Goal: Task Accomplishment & Management: Use online tool/utility

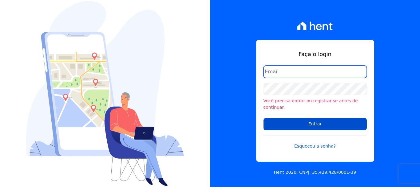
type input "renato.rodrigues@viasul.com"
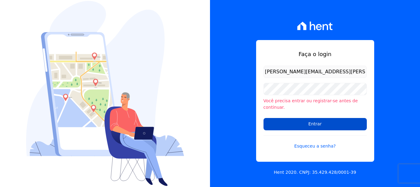
click at [301, 119] on input "Entrar" at bounding box center [314, 124] width 103 height 12
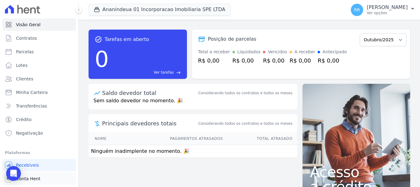
scroll to position [11, 0]
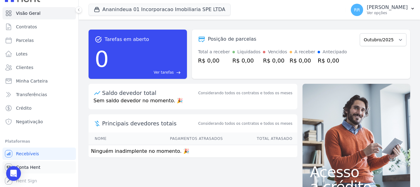
click at [31, 166] on span "Conta Hent" at bounding box center [28, 167] width 24 height 6
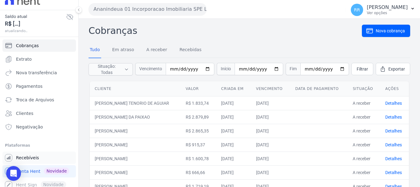
scroll to position [13, 0]
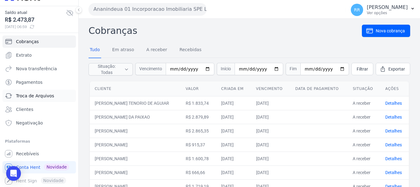
click at [29, 98] on span "Troca de Arquivos" at bounding box center [35, 96] width 38 height 6
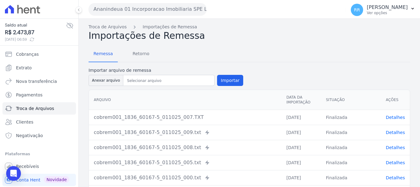
click at [141, 10] on button "Ananindeua 01 Incorporacao Imobiliaria SPE LTDA" at bounding box center [148, 9] width 118 height 12
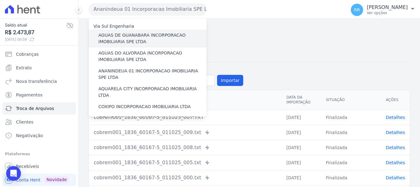
click at [142, 36] on label "AGUAS DE GUANABARA INCORPORACAO IMOBILIARIA SPE LTDA" at bounding box center [152, 38] width 108 height 13
click at [0, 0] on input "AGUAS DE GUANABARA INCORPORACAO IMOBILIARIA SPE LTDA" at bounding box center [0, 0] width 0 height 0
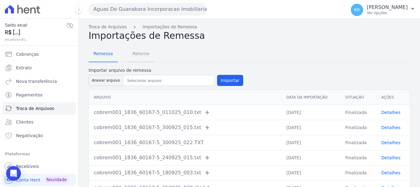
click at [140, 55] on span "Retorno" at bounding box center [141, 53] width 24 height 12
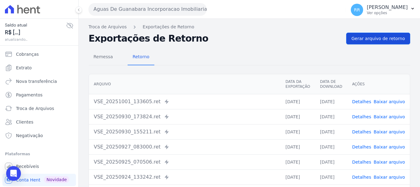
drag, startPoint x: 381, startPoint y: 44, endPoint x: 380, endPoint y: 39, distance: 5.5
click at [381, 42] on div "Troca de Arquivos Exportações de Retorno Exportações de Retorno Gerar arquivo d…" at bounding box center [249, 145] width 341 height 253
click at [380, 39] on span "Gerar arquivo de retorno" at bounding box center [377, 38] width 53 height 6
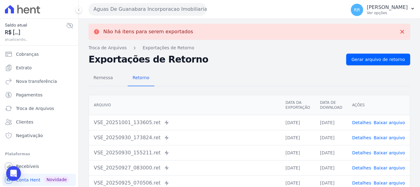
click at [145, 11] on button "Aguas De Guanabara Incorporacao Imobiliaria SPE LTDA" at bounding box center [148, 9] width 118 height 12
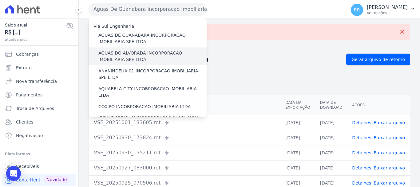
click at [136, 53] on label "AGUAS DO ALVORADA INCORPORACAO IMOBILIARIA SPE LTDA" at bounding box center [152, 56] width 108 height 13
click at [0, 0] on input "AGUAS DO ALVORADA INCORPORACAO IMOBILIARIA SPE LTDA" at bounding box center [0, 0] width 0 height 0
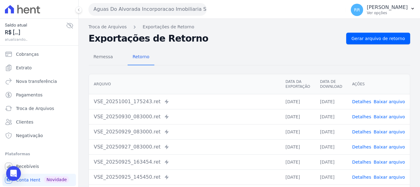
click at [375, 45] on div "Remessa Retorno Arquivo Data da Exportação Data de Download Ações VSE_20251001_…" at bounding box center [249, 155] width 321 height 222
click at [375, 41] on link "Gerar arquivo de retorno" at bounding box center [378, 39] width 64 height 12
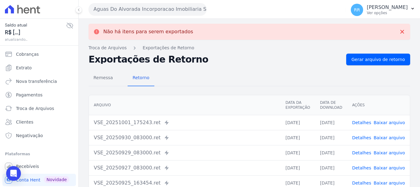
click at [156, 8] on button "Aguas Do Alvorada Incorporacao Imobiliaria SPE LTDA" at bounding box center [148, 9] width 118 height 12
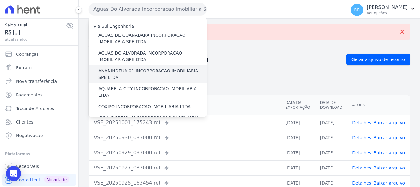
click at [142, 75] on label "ANANINDEUA 01 INCORPORACAO IMOBILIARIA SPE LTDA" at bounding box center [152, 74] width 108 height 13
click at [0, 0] on input "ANANINDEUA 01 INCORPORACAO IMOBILIARIA SPE LTDA" at bounding box center [0, 0] width 0 height 0
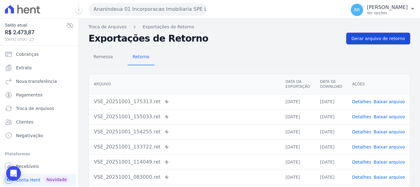
click at [379, 42] on link "Gerar arquivo de retorno" at bounding box center [378, 39] width 64 height 12
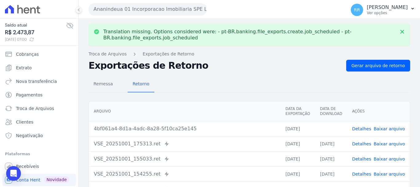
click at [386, 128] on link "Baixar arquivo" at bounding box center [388, 128] width 31 height 5
click at [136, 10] on button "Ananindeua 01 Incorporacao Imobiliaria SPE LTDA" at bounding box center [148, 9] width 118 height 12
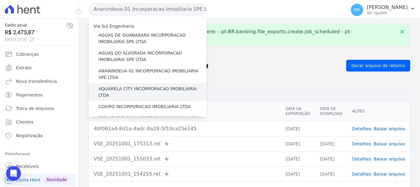
click at [124, 91] on label "AQUARELA CITY INCORPORACAO IMOBILIARIA LTDA" at bounding box center [152, 91] width 108 height 13
click at [0, 0] on input "AQUARELA CITY INCORPORACAO IMOBILIARIA LTDA" at bounding box center [0, 0] width 0 height 0
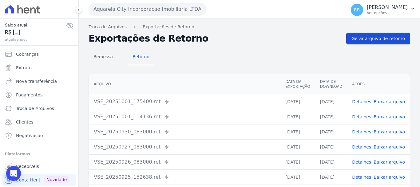
click at [388, 41] on span "Gerar arquivo de retorno" at bounding box center [377, 38] width 53 height 6
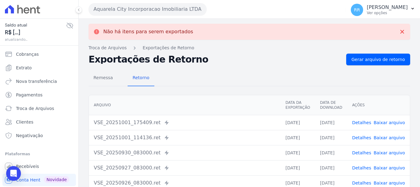
click at [130, 9] on button "Aquarela City Incorporacao Imobiliaria LTDA" at bounding box center [148, 9] width 118 height 12
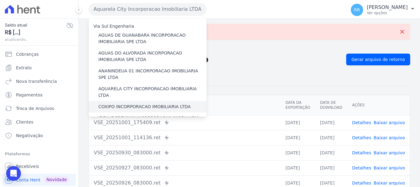
click at [146, 103] on label "COXIPO INCORPORACAO IMOBILIARIA LTDA" at bounding box center [144, 106] width 92 height 6
click at [0, 0] on input "COXIPO INCORPORACAO IMOBILIARIA LTDA" at bounding box center [0, 0] width 0 height 0
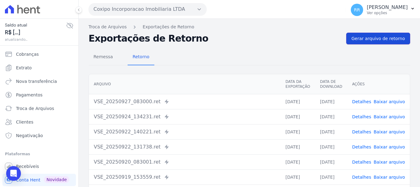
click at [365, 41] on span "Gerar arquivo de retorno" at bounding box center [377, 38] width 53 height 6
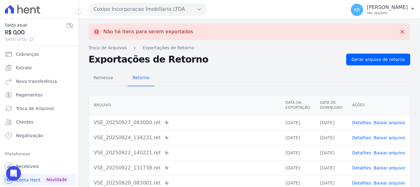
click at [175, 10] on button "Coxipo Incorporacao Imobiliaria LTDA" at bounding box center [148, 9] width 118 height 12
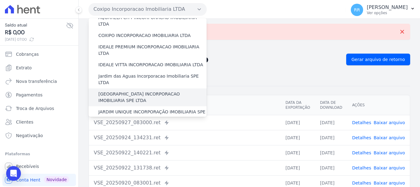
scroll to position [61, 0]
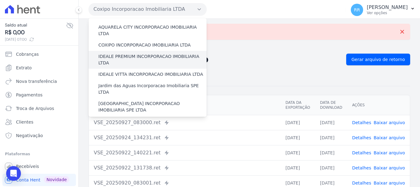
click at [148, 53] on label "IDEALE PREMIUM INCORPORACAO IMOBILIARIA LTDA" at bounding box center [152, 59] width 108 height 13
click at [0, 0] on input "IDEALE PREMIUM INCORPORACAO IMOBILIARIA LTDA" at bounding box center [0, 0] width 0 height 0
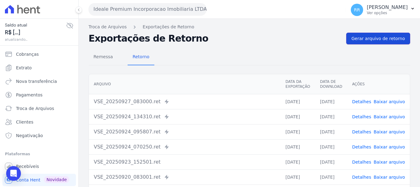
click at [388, 38] on span "Gerar arquivo de retorno" at bounding box center [377, 38] width 53 height 6
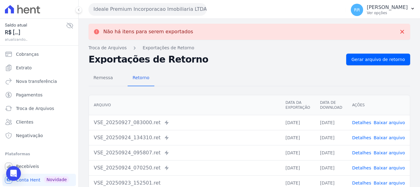
click at [146, 7] on button "Ideale Premium Incorporacao Imobiliaria LTDA" at bounding box center [148, 9] width 118 height 12
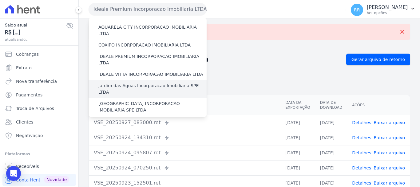
click at [149, 82] on label "Jardim das Aguas Incorporacao Imobiliaria SPE LTDA" at bounding box center [152, 88] width 108 height 13
click at [0, 0] on input "Jardim das Aguas Incorporacao Imobiliaria SPE LTDA" at bounding box center [0, 0] width 0 height 0
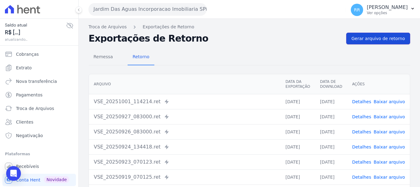
click at [385, 40] on span "Gerar arquivo de retorno" at bounding box center [377, 38] width 53 height 6
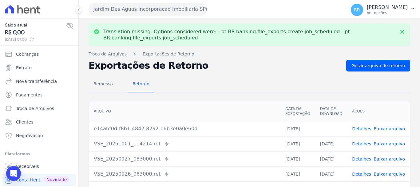
click at [383, 127] on link "Baixar arquivo" at bounding box center [388, 128] width 31 height 5
click at [147, 12] on button "Jardim Das Aguas Incorporacao Imobiliaria SPE LTDA" at bounding box center [148, 9] width 118 height 12
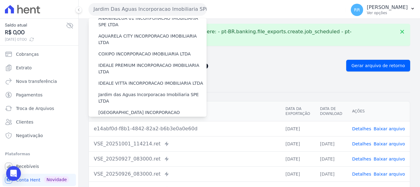
scroll to position [92, 0]
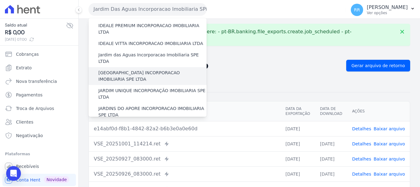
click at [157, 69] on label "[GEOGRAPHIC_DATA] INCORPORACAO IMOBILIARIA SPE LTDA" at bounding box center [152, 75] width 108 height 13
click at [0, 0] on input "[GEOGRAPHIC_DATA] INCORPORACAO IMOBILIARIA SPE LTDA" at bounding box center [0, 0] width 0 height 0
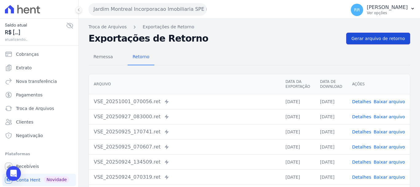
click at [374, 39] on span "Gerar arquivo de retorno" at bounding box center [377, 38] width 53 height 6
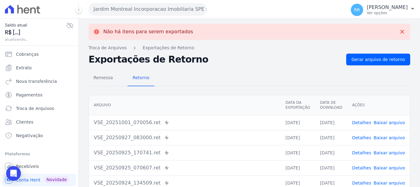
click at [179, 7] on button "Jardim Montreal Incorporacao Imobiliaria SPE LTDA" at bounding box center [148, 9] width 118 height 12
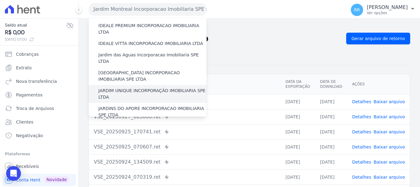
click at [123, 87] on label "JARDIM UNIQUE INCORPORAÇÃO IMOBILIARIA SPE LTDA" at bounding box center [152, 93] width 108 height 13
click at [0, 0] on input "JARDIM UNIQUE INCORPORAÇÃO IMOBILIARIA SPE LTDA" at bounding box center [0, 0] width 0 height 0
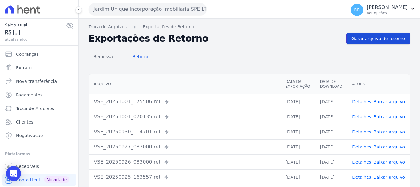
click at [369, 44] on link "Gerar arquivo de retorno" at bounding box center [378, 39] width 64 height 12
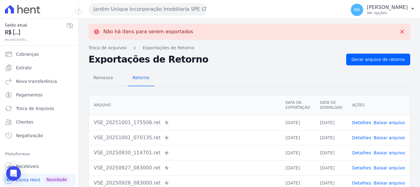
click at [162, 16] on div "Jardim Unique Incorporação Imobiliaria SPE LTDA Via Sul Engenharia AGUAS DE GUA…" at bounding box center [216, 9] width 255 height 19
click at [153, 13] on button "Jardim Unique Incorporação Imobiliaria SPE LTDA" at bounding box center [148, 9] width 118 height 12
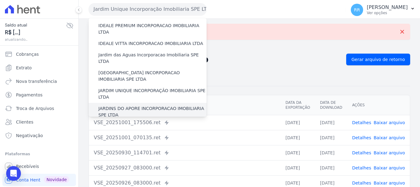
click at [143, 105] on label "JARDINS DO APORE INCORPORACAO IMOBILIARIA SPE LTDA" at bounding box center [152, 111] width 108 height 13
click at [0, 0] on input "JARDINS DO APORE INCORPORACAO IMOBILIARIA SPE LTDA" at bounding box center [0, 0] width 0 height 0
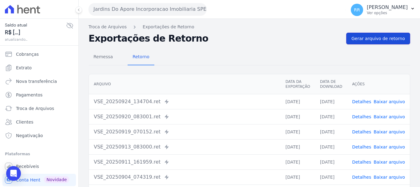
click at [379, 43] on link "Gerar arquivo de retorno" at bounding box center [378, 39] width 64 height 12
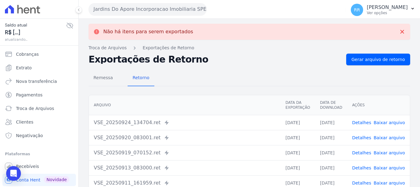
click at [141, 10] on button "Jardins Do Apore Incorporacao Imobiliaria SPE LTDA" at bounding box center [148, 9] width 118 height 12
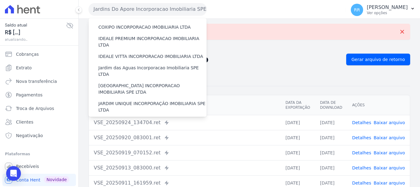
scroll to position [123, 0]
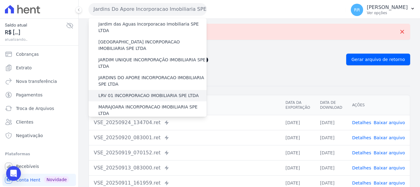
click at [140, 92] on label "LRV 01 INCORPORACAO IMOBILIARIA SPE LTDA" at bounding box center [148, 95] width 100 height 6
click at [0, 0] on input "LRV 01 INCORPORACAO IMOBILIARIA SPE LTDA" at bounding box center [0, 0] width 0 height 0
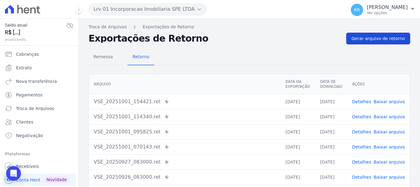
click at [364, 39] on span "Gerar arquivo de retorno" at bounding box center [377, 38] width 53 height 6
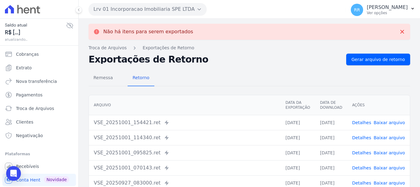
click at [181, 14] on button "Lrv 01 Incorporacao Imobiliaria SPE LTDA" at bounding box center [148, 9] width 118 height 12
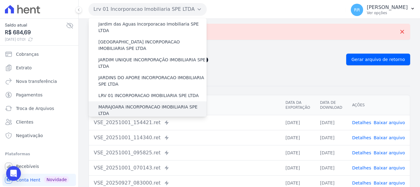
click at [128, 101] on div "MARAJOARA INCORPORACAO IMOBILIARIA SPE LTDA" at bounding box center [148, 110] width 118 height 18
click at [128, 104] on label "MARAJOARA INCORPORACAO IMOBILIARIA SPE LTDA" at bounding box center [152, 110] width 108 height 13
click at [0, 0] on input "MARAJOARA INCORPORACAO IMOBILIARIA SPE LTDA" at bounding box center [0, 0] width 0 height 0
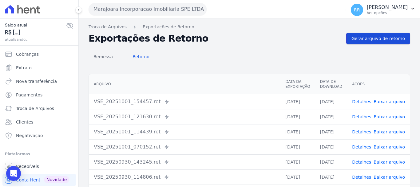
click at [372, 41] on span "Gerar arquivo de retorno" at bounding box center [377, 38] width 53 height 6
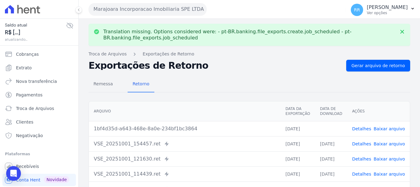
click at [384, 128] on link "Baixar arquivo" at bounding box center [388, 128] width 31 height 5
click at [144, 11] on button "Marajoara Incorporacao Imobiliaria SPE LTDA" at bounding box center [148, 9] width 118 height 12
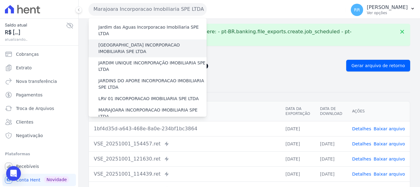
scroll to position [154, 0]
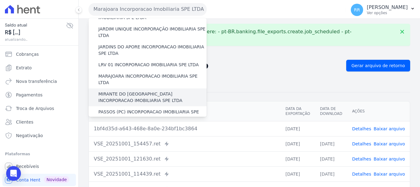
click at [120, 91] on label "MIRANTE DO [GEOGRAPHIC_DATA] INCORPORACAO IMOBILIARIA SPE LTDA" at bounding box center [152, 97] width 108 height 13
click at [0, 0] on input "MIRANTE DO [GEOGRAPHIC_DATA] INCORPORACAO IMOBILIARIA SPE LTDA" at bounding box center [0, 0] width 0 height 0
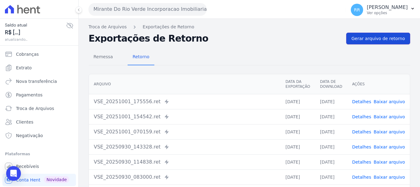
click at [361, 42] on link "Gerar arquivo de retorno" at bounding box center [378, 39] width 64 height 12
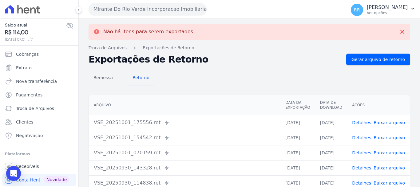
click at [140, 13] on button "Mirante Do Rio Verde Incorporacao Imobiliaria SPE LTDA" at bounding box center [148, 9] width 118 height 12
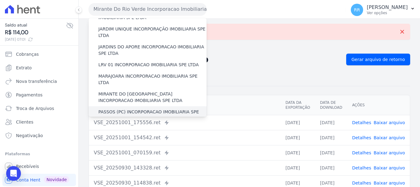
click at [132, 106] on div "PASSOS (PC) INCORPORACAO IMOBILIARIA SPE LTDA" at bounding box center [148, 115] width 118 height 18
click at [134, 108] on label "PASSOS (PC) INCORPORACAO IMOBILIARIA SPE LTDA" at bounding box center [152, 114] width 108 height 13
click at [0, 0] on input "PASSOS (PC) INCORPORACAO IMOBILIARIA SPE LTDA" at bounding box center [0, 0] width 0 height 0
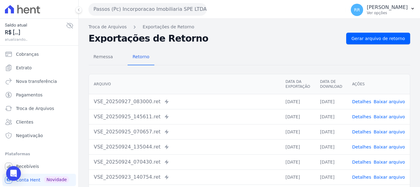
click at [376, 45] on div "Remessa Retorno Arquivo Data da Exportação Data de Download Ações VSE_20250927_…" at bounding box center [249, 155] width 321 height 222
click at [375, 37] on span "Gerar arquivo de retorno" at bounding box center [377, 38] width 53 height 6
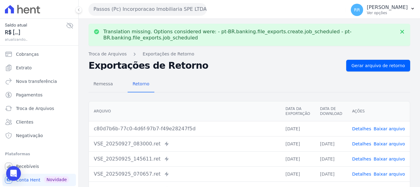
drag, startPoint x: 134, startPoint y: 10, endPoint x: 169, endPoint y: 25, distance: 37.4
click at [168, 24] on div "Passos (Pc) Incorporacao Imobiliaria SPE LTDA Via Sul Engenharia AGUAS DE GUANA…" at bounding box center [249, 93] width 341 height 187
click at [393, 129] on link "Baixar arquivo" at bounding box center [388, 128] width 31 height 5
click at [173, 13] on button "Passos (Pc) Incorporacao Imobiliaria SPE LTDA" at bounding box center [148, 9] width 118 height 12
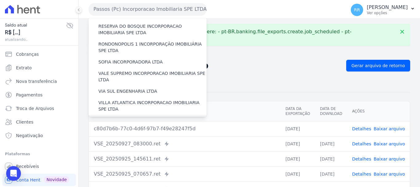
scroll to position [207, 0]
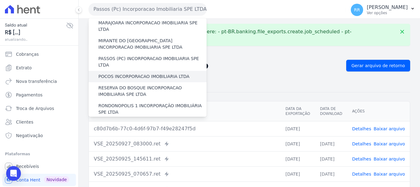
click at [117, 73] on label "POCOS INCORPORACAO IMOBILIARIA LTDA" at bounding box center [143, 76] width 91 height 6
click at [0, 0] on input "POCOS INCORPORACAO IMOBILIARIA LTDA" at bounding box center [0, 0] width 0 height 0
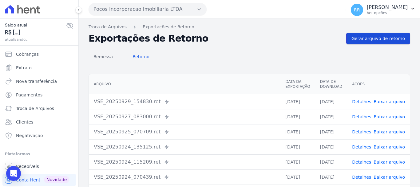
click at [364, 37] on span "Gerar arquivo de retorno" at bounding box center [377, 38] width 53 height 6
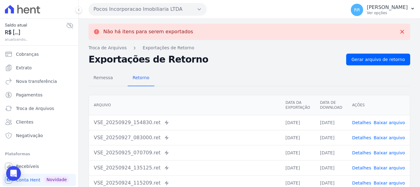
click at [131, 11] on button "Pocos Incorporacao Imobiliaria LTDA" at bounding box center [148, 9] width 118 height 12
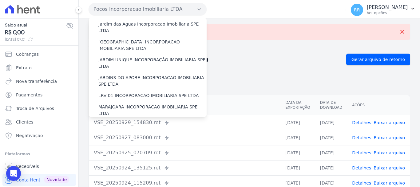
scroll to position [184, 0]
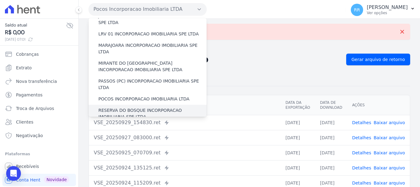
click at [135, 107] on label "RESERVA DO BOSQUE INCORPORACAO IMOBILIARIA SPE LTDA" at bounding box center [152, 113] width 108 height 13
click at [0, 0] on input "RESERVA DO BOSQUE INCORPORACAO IMOBILIARIA SPE LTDA" at bounding box center [0, 0] width 0 height 0
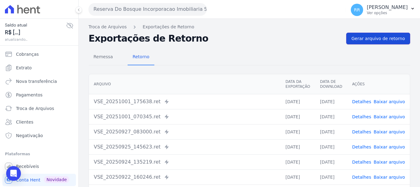
click at [378, 43] on link "Gerar arquivo de retorno" at bounding box center [378, 39] width 64 height 12
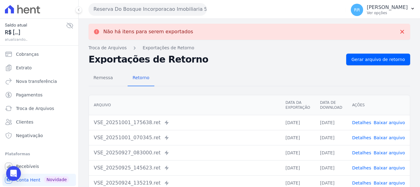
click at [160, 6] on button "Reserva Do Bosque Incorporacao Imobiliaria SPE LTDA" at bounding box center [148, 9] width 118 height 12
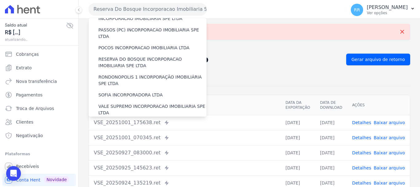
scroll to position [246, 0]
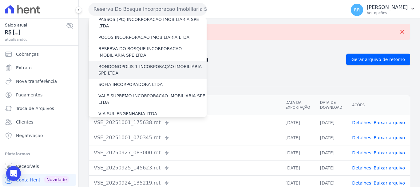
click at [147, 63] on label "RONDONOPOLIS 1 INCORPORAÇÃO IMOBILIÁRIA SPE LTDA" at bounding box center [152, 69] width 108 height 13
click at [0, 0] on input "RONDONOPOLIS 1 INCORPORAÇÃO IMOBILIÁRIA SPE LTDA" at bounding box center [0, 0] width 0 height 0
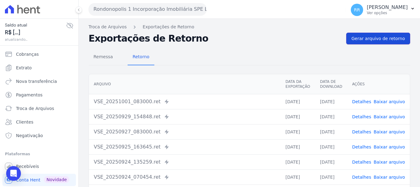
click at [369, 38] on span "Gerar arquivo de retorno" at bounding box center [377, 38] width 53 height 6
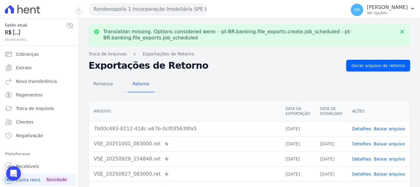
click at [385, 125] on td "Detalhes Baixar arquivo" at bounding box center [378, 128] width 63 height 15
click at [385, 128] on link "Baixar arquivo" at bounding box center [388, 128] width 31 height 5
drag, startPoint x: 155, startPoint y: 11, endPoint x: 155, endPoint y: 14, distance: 3.7
click at [155, 10] on button "Rondonopolis 1 Incorporação Imobiliária SPE LTDA" at bounding box center [148, 9] width 118 height 12
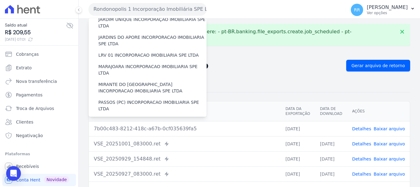
scroll to position [215, 0]
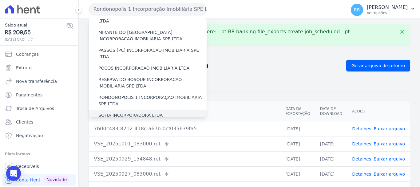
click at [133, 112] on label "SOFIA INCORPORADORA LTDA" at bounding box center [130, 115] width 64 height 6
click at [0, 0] on input "SOFIA INCORPORADORA LTDA" at bounding box center [0, 0] width 0 height 0
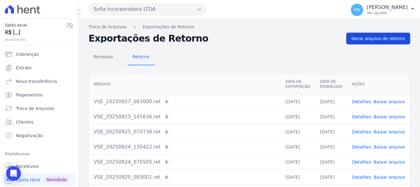
click at [365, 38] on span "Gerar arquivo de retorno" at bounding box center [377, 38] width 53 height 6
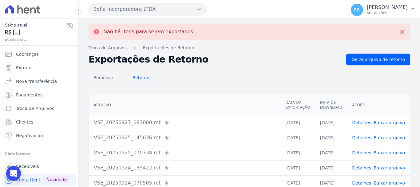
click at [129, 11] on button "Sofia Incorporadora LTDA" at bounding box center [148, 9] width 118 height 12
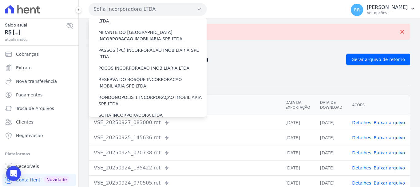
click at [142, 123] on label "VALE SUPREMO INCORPORACAO IMOBILIARIA SPE LTDA" at bounding box center [152, 129] width 108 height 13
click at [0, 0] on input "VALE SUPREMO INCORPORACAO IMOBILIARIA SPE LTDA" at bounding box center [0, 0] width 0 height 0
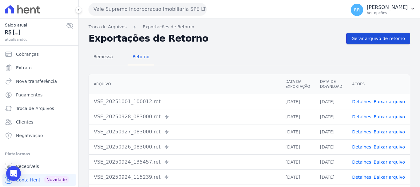
click at [366, 39] on span "Gerar arquivo de retorno" at bounding box center [377, 38] width 53 height 6
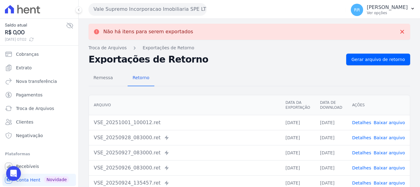
click at [150, 8] on button "Vale Supremo Incorporacao Imobiliaria SPE LTDA" at bounding box center [148, 9] width 118 height 12
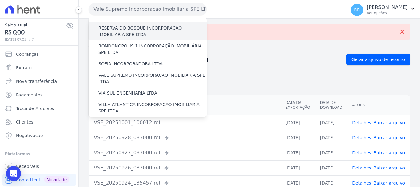
scroll to position [268, 0]
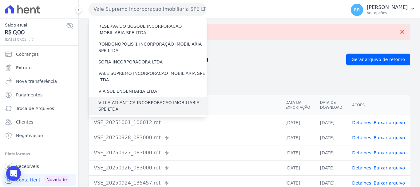
click at [135, 99] on label "VILLA ATLANTICA INCORPORACAO IMOBILIARIA SPE LTDA" at bounding box center [152, 105] width 108 height 13
click at [0, 0] on input "VILLA ATLANTICA INCORPORACAO IMOBILIARIA SPE LTDA" at bounding box center [0, 0] width 0 height 0
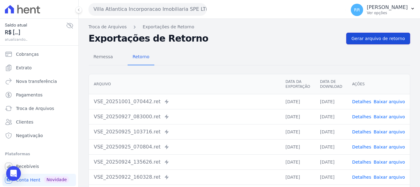
click at [376, 39] on span "Gerar arquivo de retorno" at bounding box center [377, 38] width 53 height 6
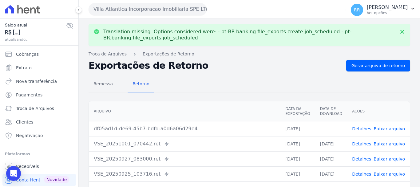
click at [391, 128] on link "Baixar arquivo" at bounding box center [388, 128] width 31 height 5
click at [156, 10] on button "Villa Atlantica Incorporacao Imobiliaria SPE LTDA" at bounding box center [148, 9] width 118 height 12
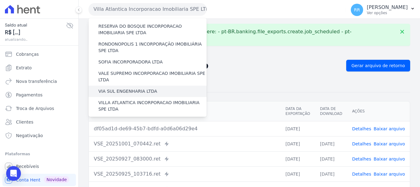
click at [122, 88] on label "VIA SUL ENGENHARIA LTDA" at bounding box center [127, 91] width 59 height 6
click at [0, 0] on input "VIA SUL ENGENHARIA LTDA" at bounding box center [0, 0] width 0 height 0
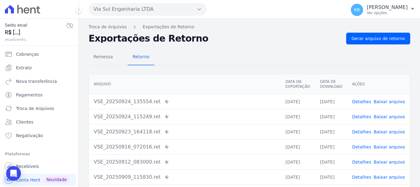
click at [369, 45] on div "Remessa Retorno Arquivo Data da Exportação Data de Download Ações VSE_20250924_…" at bounding box center [249, 155] width 321 height 222
click at [372, 35] on link "Gerar arquivo de retorno" at bounding box center [378, 39] width 64 height 12
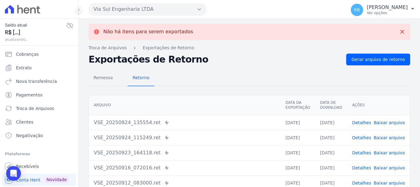
click at [170, 7] on button "Via Sul Engenharia LTDA" at bounding box center [148, 9] width 118 height 12
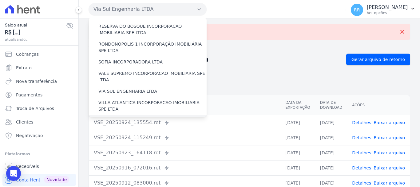
click at [135, 117] on label "[GEOGRAPHIC_DATA] INCORPORACAO IMOBILIARIA SPE LTDA" at bounding box center [152, 123] width 108 height 13
click at [0, 0] on input "[GEOGRAPHIC_DATA] INCORPORACAO IMOBILIARIA SPE LTDA" at bounding box center [0, 0] width 0 height 0
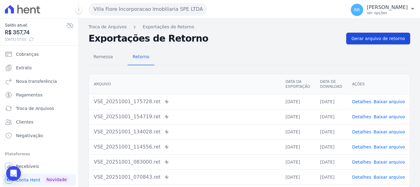
click at [376, 37] on span "Gerar arquivo de retorno" at bounding box center [377, 38] width 53 height 6
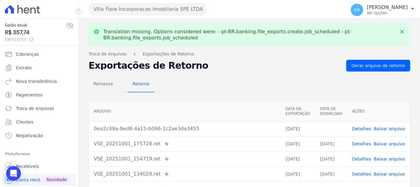
drag, startPoint x: 387, startPoint y: 126, endPoint x: 377, endPoint y: 121, distance: 11.4
click at [387, 126] on link "Baixar arquivo" at bounding box center [388, 128] width 31 height 5
click at [149, 11] on button "Villa Fiore Incorporacao Imobiliaria SPE LTDA" at bounding box center [148, 9] width 118 height 12
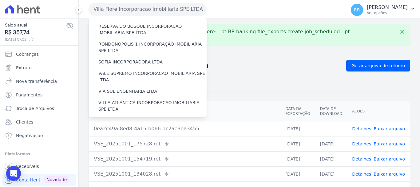
click at [126, 135] on label "VILLA TROPICAL INCORPORAÇÃO IMOBILIÁRIA SPE LTDA" at bounding box center [152, 141] width 108 height 13
click at [0, 0] on input "VILLA TROPICAL INCORPORAÇÃO IMOBILIÁRIA SPE LTDA" at bounding box center [0, 0] width 0 height 0
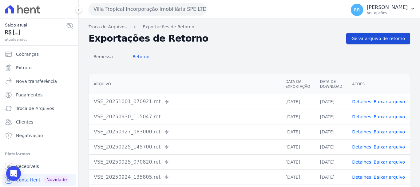
click at [375, 41] on link "Gerar arquivo de retorno" at bounding box center [378, 39] width 64 height 12
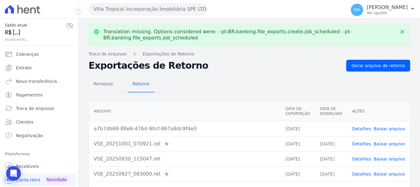
click at [397, 129] on link "Baixar arquivo" at bounding box center [388, 128] width 31 height 5
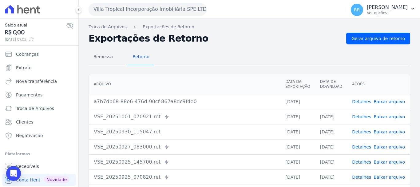
click at [143, 8] on button "Villa Tropical Incorporação Imobiliária SPE LTDA" at bounding box center [148, 9] width 118 height 12
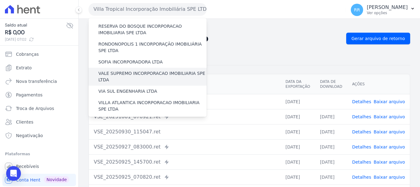
click at [124, 68] on div "VALE SUPREMO INCORPORACAO IMOBILIARIA SPE LTDA" at bounding box center [148, 77] width 118 height 18
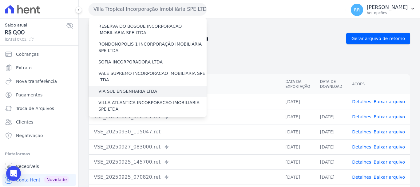
click at [125, 88] on label "VIA SUL ENGENHARIA LTDA" at bounding box center [127, 91] width 59 height 6
click at [0, 0] on input "VIA SUL ENGENHARIA LTDA" at bounding box center [0, 0] width 0 height 0
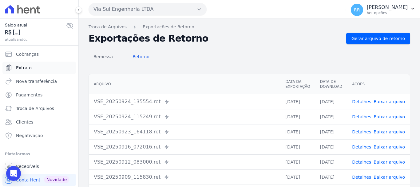
click at [20, 69] on span "Extrato" at bounding box center [24, 68] width 16 height 6
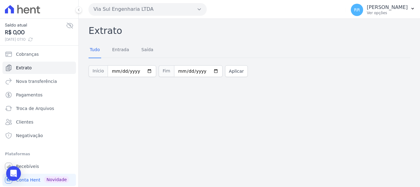
click at [122, 11] on button "Via Sul Engenharia LTDA" at bounding box center [148, 9] width 118 height 12
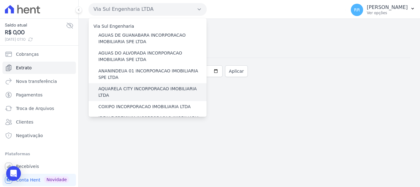
click at [113, 92] on label "AQUARELA CITY INCORPORACAO IMOBILIARIA LTDA" at bounding box center [152, 91] width 108 height 13
click at [0, 0] on input "AQUARELA CITY INCORPORACAO IMOBILIARIA LTDA" at bounding box center [0, 0] width 0 height 0
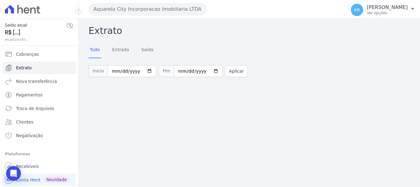
click at [179, 11] on button "Aquarela City Incorporacao Imobiliaria LTDA" at bounding box center [148, 9] width 118 height 12
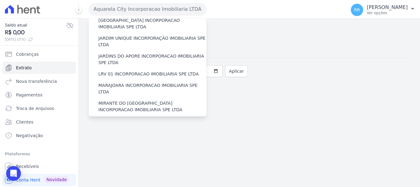
scroll to position [154, 0]
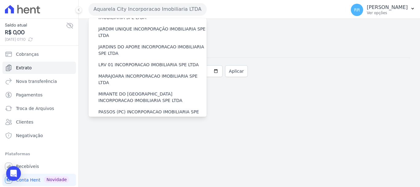
click at [124, 126] on label "POCOS INCORPORACAO IMOBILIARIA LTDA" at bounding box center [143, 129] width 91 height 6
click at [0, 0] on input "POCOS INCORPORACAO IMOBILIARIA LTDA" at bounding box center [0, 0] width 0 height 0
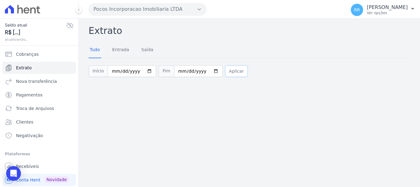
click at [225, 70] on button "Aplicar" at bounding box center [236, 71] width 23 height 12
click at [127, 6] on button "Pocos Incorporacao Imobiliaria LTDA" at bounding box center [148, 9] width 118 height 12
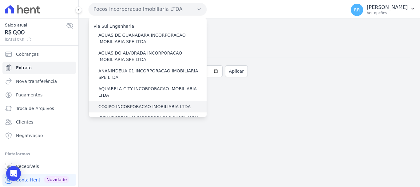
click at [119, 104] on div "COXIPO INCORPORACAO IMOBILIARIA LTDA" at bounding box center [148, 106] width 118 height 11
click at [119, 103] on label "COXIPO INCORPORACAO IMOBILIARIA LTDA" at bounding box center [144, 106] width 92 height 6
click at [0, 0] on input "COXIPO INCORPORACAO IMOBILIARIA LTDA" at bounding box center [0, 0] width 0 height 0
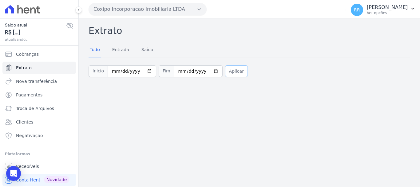
click at [231, 72] on button "Aplicar" at bounding box center [236, 71] width 23 height 12
drag, startPoint x: 171, startPoint y: 10, endPoint x: 164, endPoint y: 16, distance: 8.5
click at [171, 10] on button "Coxipo Incorporacao Imobiliaria LTDA" at bounding box center [148, 9] width 118 height 12
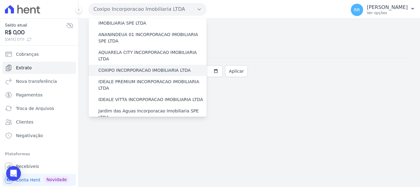
scroll to position [31, 0]
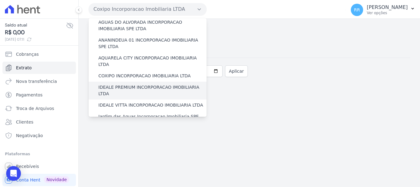
click at [127, 84] on label "IDEALE PREMIUM INCORPORACAO IMOBILIARIA LTDA" at bounding box center [152, 90] width 108 height 13
click at [0, 0] on input "IDEALE PREMIUM INCORPORACAO IMOBILIARIA LTDA" at bounding box center [0, 0] width 0 height 0
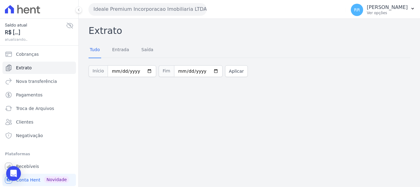
drag, startPoint x: 121, startPoint y: 8, endPoint x: 123, endPoint y: 11, distance: 3.2
click at [121, 8] on button "Ideale Premium Incorporacao Imobiliaria LTDA" at bounding box center [148, 9] width 118 height 12
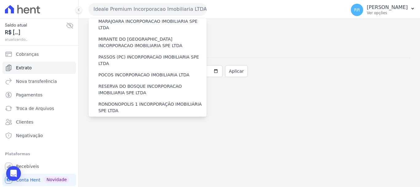
scroll to position [207, 0]
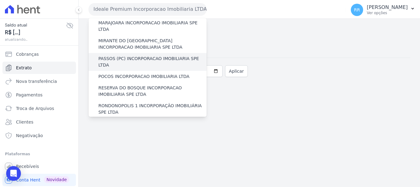
click at [121, 55] on label "PASSOS (PC) INCORPORACAO IMOBILIARIA SPE LTDA" at bounding box center [152, 61] width 108 height 13
click at [0, 0] on input "PASSOS (PC) INCORPORACAO IMOBILIARIA SPE LTDA" at bounding box center [0, 0] width 0 height 0
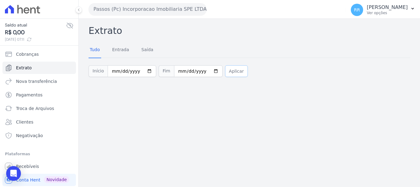
click at [227, 69] on button "Aplicar" at bounding box center [236, 71] width 23 height 12
click at [136, 12] on button "Passos (Pc) Incorporacao Imobiliaria SPE LTDA" at bounding box center [148, 9] width 118 height 12
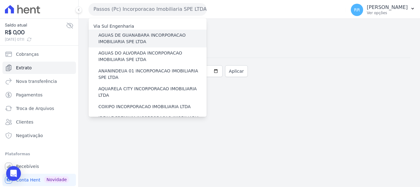
click at [133, 39] on label "AGUAS DE GUANABARA INCORPORACAO IMOBILIARIA SPE LTDA" at bounding box center [152, 38] width 108 height 13
click at [0, 0] on input "AGUAS DE GUANABARA INCORPORACAO IMOBILIARIA SPE LTDA" at bounding box center [0, 0] width 0 height 0
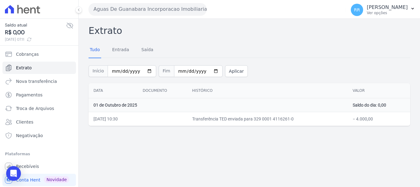
drag, startPoint x: 124, startPoint y: 7, endPoint x: 124, endPoint y: 12, distance: 4.6
click at [124, 7] on button "Aguas De Guanabara Incorporacao Imobiliaria SPE LTDA" at bounding box center [148, 9] width 118 height 12
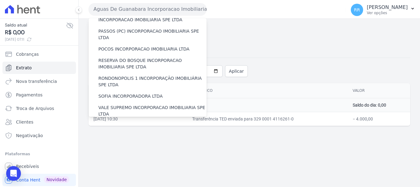
scroll to position [268, 0]
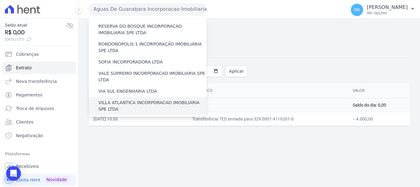
click at [134, 99] on label "VILLA ATLANTICA INCORPORACAO IMOBILIARIA SPE LTDA" at bounding box center [152, 105] width 108 height 13
click at [0, 0] on input "VILLA ATLANTICA INCORPORACAO IMOBILIARIA SPE LTDA" at bounding box center [0, 0] width 0 height 0
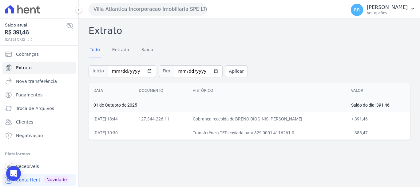
drag, startPoint x: 128, startPoint y: 7, endPoint x: 134, endPoint y: 18, distance: 12.1
click at [129, 7] on button "Villa Atlantica Incorporacao Imobiliaria SPE LTDA" at bounding box center [148, 9] width 118 height 12
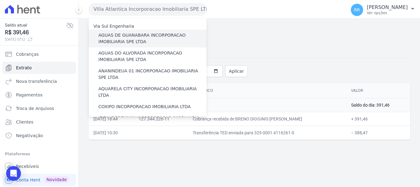
click at [142, 40] on label "AGUAS DE GUANABARA INCORPORACAO IMOBILIARIA SPE LTDA" at bounding box center [152, 38] width 108 height 13
click at [0, 0] on input "AGUAS DE GUANABARA INCORPORACAO IMOBILIARIA SPE LTDA" at bounding box center [0, 0] width 0 height 0
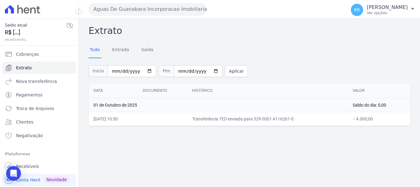
click at [140, 11] on button "Aguas De Guanabara Incorporacao Imobiliaria SPE LTDA" at bounding box center [148, 9] width 118 height 12
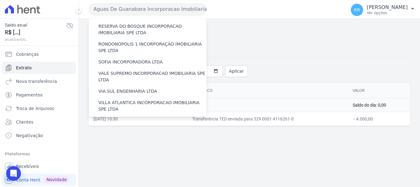
click at [139, 135] on label "VILLA TROPICAL INCORPORAÇÃO IMOBILIÁRIA SPE LTDA" at bounding box center [152, 141] width 108 height 13
click at [0, 0] on input "VILLA TROPICAL INCORPORAÇÃO IMOBILIÁRIA SPE LTDA" at bounding box center [0, 0] width 0 height 0
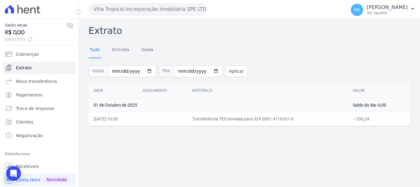
click at [130, 6] on button "Villa Tropical Incorporação Imobiliária SPE LTDA" at bounding box center [148, 9] width 118 height 12
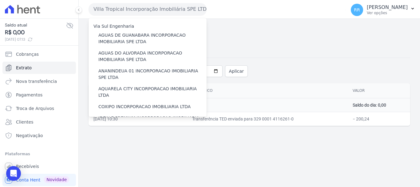
click at [130, 6] on button "Villa Tropical Incorporação Imobiliária SPE LTDA" at bounding box center [148, 9] width 118 height 12
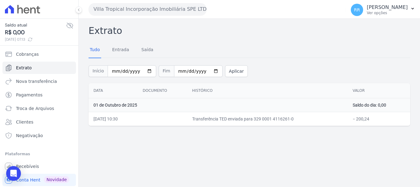
click at [144, 9] on button "Villa Tropical Incorporação Imobiliária SPE LTDA" at bounding box center [148, 9] width 118 height 12
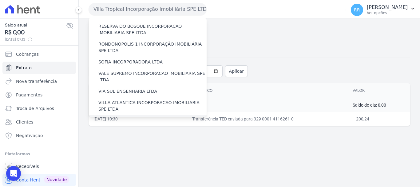
click at [135, 117] on label "[GEOGRAPHIC_DATA] INCORPORACAO IMOBILIARIA SPE LTDA" at bounding box center [152, 123] width 108 height 13
click at [0, 0] on input "[GEOGRAPHIC_DATA] INCORPORACAO IMOBILIARIA SPE LTDA" at bounding box center [0, 0] width 0 height 0
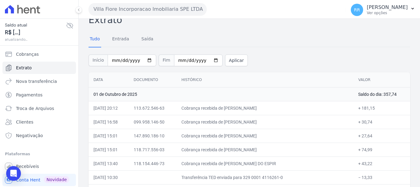
scroll to position [27, 0]
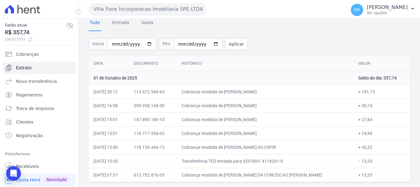
click at [151, 12] on button "Villa Fiore Incorporacao Imobiliaria SPE LTDA" at bounding box center [148, 9] width 118 height 12
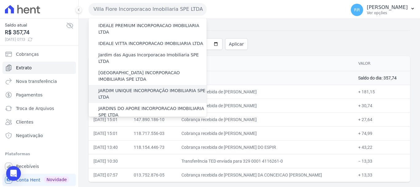
scroll to position [123, 0]
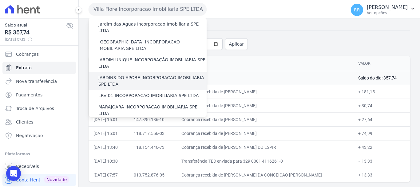
click at [144, 74] on label "JARDINS DO APORE INCORPORACAO IMOBILIARIA SPE LTDA" at bounding box center [152, 80] width 108 height 13
click at [0, 0] on input "JARDINS DO APORE INCORPORACAO IMOBILIARIA SPE LTDA" at bounding box center [0, 0] width 0 height 0
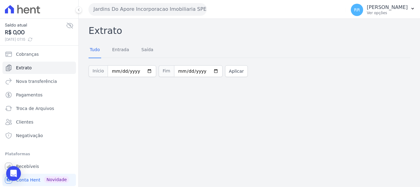
click at [162, 7] on button "Jardins Do Apore Incorporacao Imobiliaria SPE LTDA" at bounding box center [148, 9] width 118 height 12
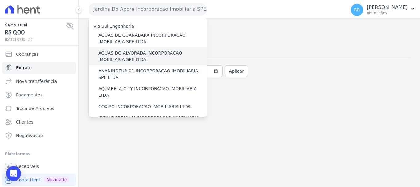
click at [141, 50] on label "AGUAS DO ALVORADA INCORPORACAO IMOBILIARIA SPE LTDA" at bounding box center [152, 56] width 108 height 13
click at [0, 0] on input "AGUAS DO ALVORADA INCORPORACAO IMOBILIARIA SPE LTDA" at bounding box center [0, 0] width 0 height 0
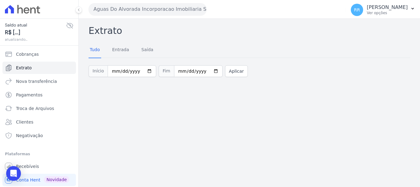
click at [140, 10] on button "Aguas Do Alvorada Incorporacao Imobiliaria SPE LTDA" at bounding box center [148, 9] width 118 height 12
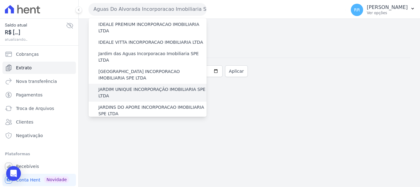
scroll to position [92, 0]
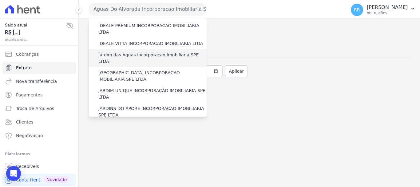
click at [131, 52] on label "Jardim das Aguas Incorporacao Imobiliaria SPE LTDA" at bounding box center [152, 58] width 108 height 13
click at [0, 0] on input "Jardim das Aguas Incorporacao Imobiliaria SPE LTDA" at bounding box center [0, 0] width 0 height 0
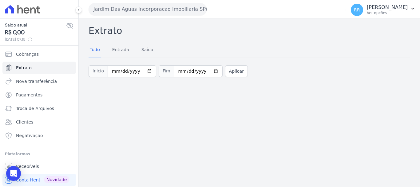
click at [149, 15] on button "Jardim Das Aguas Incorporacao Imobiliaria SPE LTDA" at bounding box center [148, 9] width 118 height 12
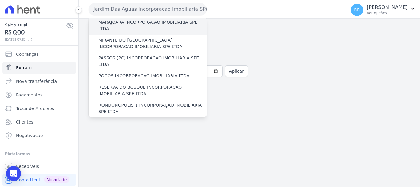
scroll to position [215, 0]
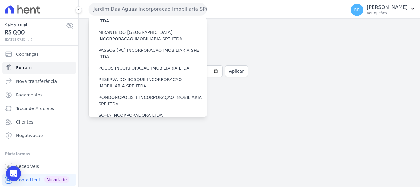
click at [117, 123] on label "VALE SUPREMO INCORPORACAO IMOBILIARIA SPE LTDA" at bounding box center [152, 129] width 108 height 13
click at [0, 0] on input "VALE SUPREMO INCORPORACAO IMOBILIARIA SPE LTDA" at bounding box center [0, 0] width 0 height 0
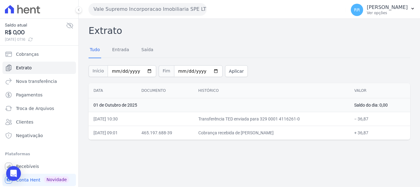
click at [164, 8] on button "Vale Supremo Incorporacao Imobiliaria SPE LTDA" at bounding box center [148, 9] width 118 height 12
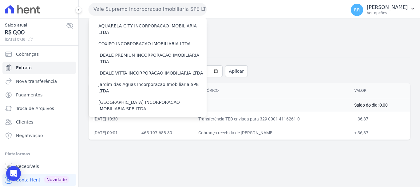
scroll to position [123, 0]
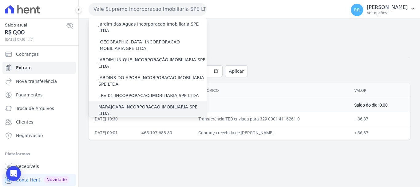
click at [141, 101] on div "MARAJOARA INCORPORACAO IMOBILIARIA SPE LTDA" at bounding box center [148, 110] width 118 height 18
click at [122, 104] on label "MARAJOARA INCORPORACAO IMOBILIARIA SPE LTDA" at bounding box center [152, 110] width 108 height 13
click at [0, 0] on input "MARAJOARA INCORPORACAO IMOBILIARIA SPE LTDA" at bounding box center [0, 0] width 0 height 0
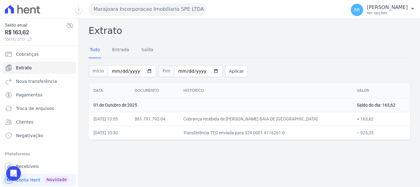
click at [152, 10] on button "Marajoara Incorporacao Imobiliaria SPE LTDA" at bounding box center [148, 9] width 118 height 12
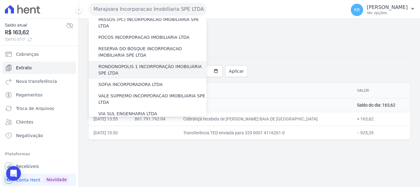
scroll to position [215, 0]
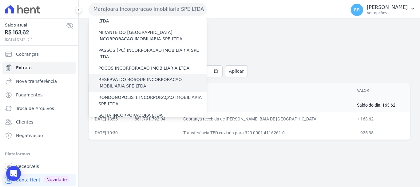
click at [129, 76] on label "RESERVA DO BOSQUE INCORPORACAO IMOBILIARIA SPE LTDA" at bounding box center [152, 82] width 108 height 13
click at [0, 0] on input "RESERVA DO BOSQUE INCORPORACAO IMOBILIARIA SPE LTDA" at bounding box center [0, 0] width 0 height 0
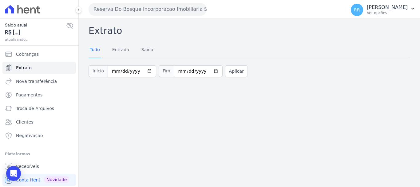
drag, startPoint x: 165, startPoint y: 6, endPoint x: 151, endPoint y: 45, distance: 41.1
click at [165, 6] on button "Reserva Do Bosque Incorporacao Imobiliaria SPE LTDA" at bounding box center [148, 9] width 118 height 12
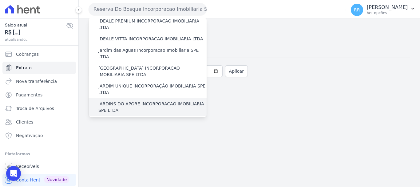
scroll to position [61, 0]
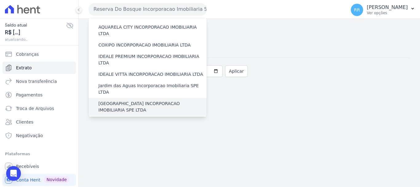
click at [126, 100] on label "[GEOGRAPHIC_DATA] INCORPORACAO IMOBILIARIA SPE LTDA" at bounding box center [152, 106] width 108 height 13
click at [0, 0] on input "[GEOGRAPHIC_DATA] INCORPORACAO IMOBILIARIA SPE LTDA" at bounding box center [0, 0] width 0 height 0
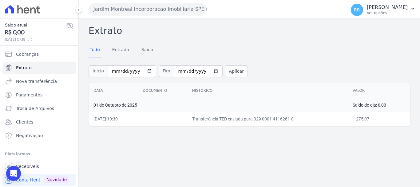
click at [140, 3] on button "Jardim Montreal Incorporacao Imobiliaria SPE LTDA" at bounding box center [148, 9] width 118 height 12
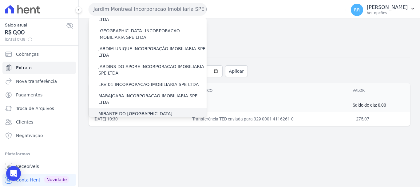
scroll to position [154, 0]
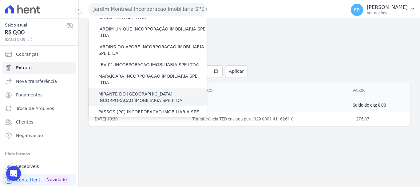
click at [134, 91] on label "MIRANTE DO [GEOGRAPHIC_DATA] INCORPORACAO IMOBILIARIA SPE LTDA" at bounding box center [152, 97] width 108 height 13
click at [0, 0] on input "MIRANTE DO [GEOGRAPHIC_DATA] INCORPORACAO IMOBILIARIA SPE LTDA" at bounding box center [0, 0] width 0 height 0
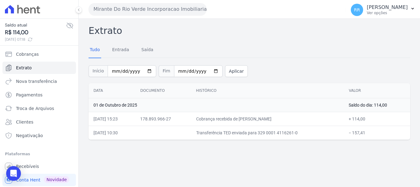
click at [137, 11] on button "Mirante Do Rio Verde Incorporacao Imobiliaria SPE LTDA" at bounding box center [148, 9] width 118 height 12
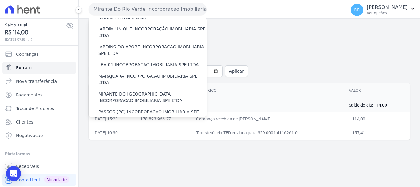
scroll to position [215, 0]
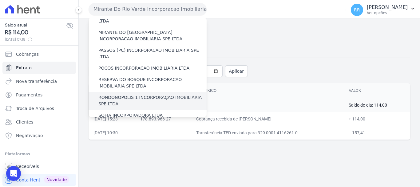
click at [119, 94] on label "RONDONOPOLIS 1 INCORPORAÇÃO IMOBILIÁRIA SPE LTDA" at bounding box center [152, 100] width 108 height 13
click at [0, 0] on input "RONDONOPOLIS 1 INCORPORAÇÃO IMOBILIÁRIA SPE LTDA" at bounding box center [0, 0] width 0 height 0
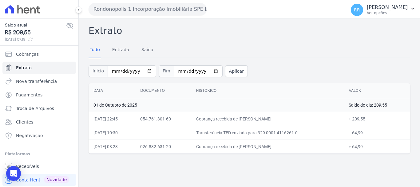
click at [110, 10] on button "Rondonopolis 1 Incorporação Imobiliária SPE LTDA" at bounding box center [148, 9] width 118 height 12
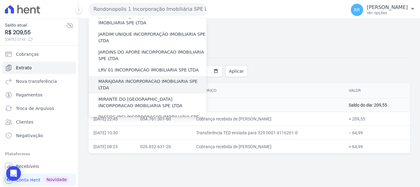
scroll to position [246, 0]
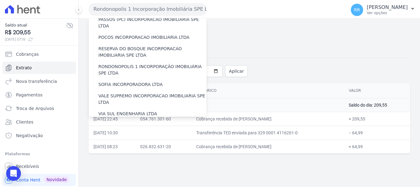
click at [294, 155] on div "Data Documento Histórico Valor [DATE] Saldo do dia: 209,55 [DATE] 22:45 054.761…" at bounding box center [249, 118] width 341 height 75
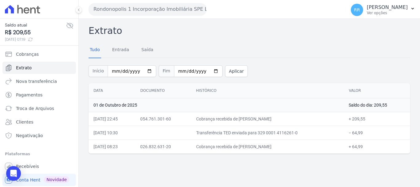
drag, startPoint x: 170, startPoint y: 12, endPoint x: 170, endPoint y: 33, distance: 20.6
click at [170, 13] on button "Rondonopolis 1 Incorporação Imobiliária SPE LTDA" at bounding box center [148, 9] width 118 height 12
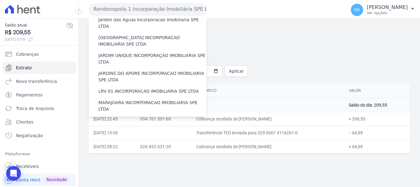
scroll to position [115, 0]
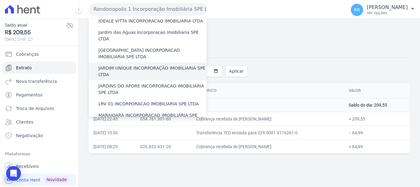
click at [125, 65] on label "JARDIM UNIQUE INCORPORAÇÃO IMOBILIARIA SPE LTDA" at bounding box center [152, 71] width 108 height 13
click at [0, 0] on input "JARDIM UNIQUE INCORPORAÇÃO IMOBILIARIA SPE LTDA" at bounding box center [0, 0] width 0 height 0
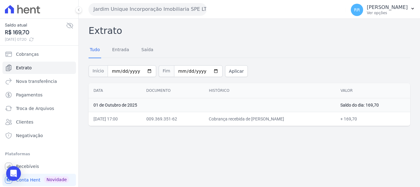
click at [231, 137] on div "Extrato Tudo Entrada [GEOGRAPHIC_DATA] Início [DATE] Fim [DATE] Aplicar Data Do…" at bounding box center [249, 103] width 341 height 168
click at [116, 8] on button "Jardim Unique Incorporação Imobiliaria SPE LTDA" at bounding box center [148, 9] width 118 height 12
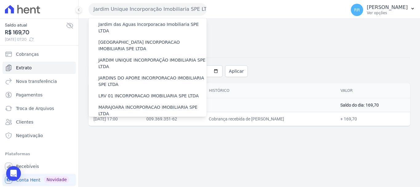
scroll to position [154, 0]
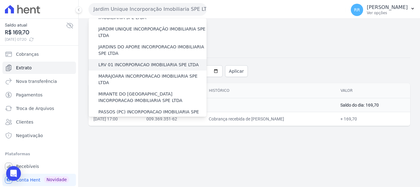
click at [131, 61] on label "LRV 01 INCORPORACAO IMOBILIARIA SPE LTDA" at bounding box center [148, 64] width 100 height 6
click at [0, 0] on input "LRV 01 INCORPORACAO IMOBILIARIA SPE LTDA" at bounding box center [0, 0] width 0 height 0
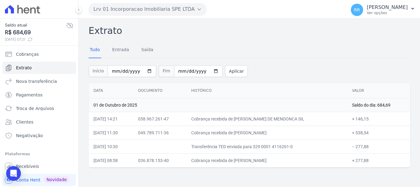
drag, startPoint x: 108, startPoint y: 10, endPoint x: 114, endPoint y: 19, distance: 11.5
click at [108, 10] on button "Lrv 01 Incorporacao Imobiliaria SPE LTDA" at bounding box center [148, 9] width 118 height 12
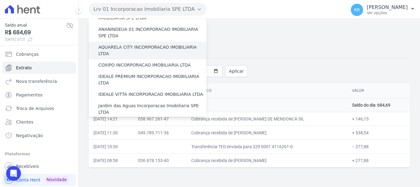
scroll to position [0, 0]
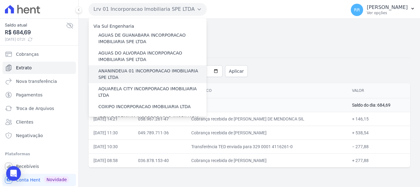
click at [117, 70] on label "ANANINDEUA 01 INCORPORACAO IMOBILIARIA SPE LTDA" at bounding box center [152, 74] width 108 height 13
click at [0, 0] on input "ANANINDEUA 01 INCORPORACAO IMOBILIARIA SPE LTDA" at bounding box center [0, 0] width 0 height 0
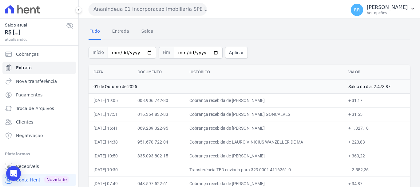
scroll to position [27, 0]
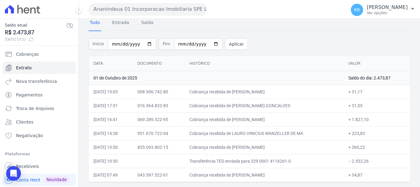
drag, startPoint x: 110, startPoint y: 1, endPoint x: 113, endPoint y: 6, distance: 5.5
click at [112, 3] on div "Ananindeua 01 Incorporacao Imobiliaria SPE LTDA Via Sul Engenharia AGUAS DE [GE…" at bounding box center [216, 9] width 255 height 19
click at [113, 6] on button "Ananindeua 01 Incorporacao Imobiliaria SPE LTDA" at bounding box center [148, 9] width 118 height 12
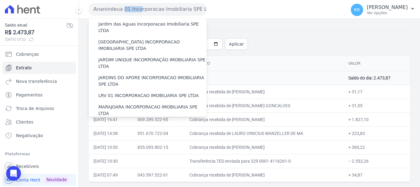
scroll to position [215, 0]
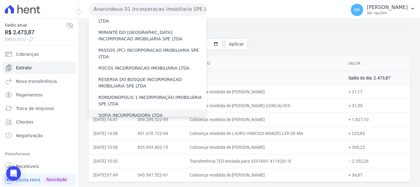
click at [112, 112] on label "SOFIA INCORPORADORA LTDA" at bounding box center [130, 115] width 64 height 6
click at [0, 0] on input "SOFIA INCORPORADORA LTDA" at bounding box center [0, 0] width 0 height 0
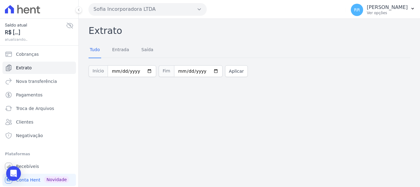
drag, startPoint x: 215, startPoint y: 102, endPoint x: 185, endPoint y: 95, distance: 30.6
click at [215, 103] on div "Extrato Tudo Entrada [GEOGRAPHIC_DATA] Início [DATE] Fim [DATE] Aplicar" at bounding box center [249, 103] width 341 height 168
click at [149, 11] on button "Sofia Incorporadora LTDA" at bounding box center [148, 9] width 118 height 12
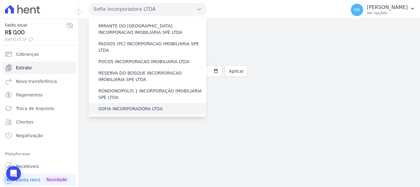
scroll to position [268, 0]
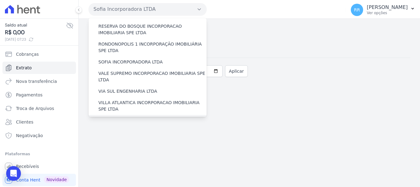
click at [146, 117] on label "[GEOGRAPHIC_DATA] INCORPORACAO IMOBILIARIA SPE LTDA" at bounding box center [152, 123] width 108 height 13
click at [0, 0] on input "[GEOGRAPHIC_DATA] INCORPORACAO IMOBILIARIA SPE LTDA" at bounding box center [0, 0] width 0 height 0
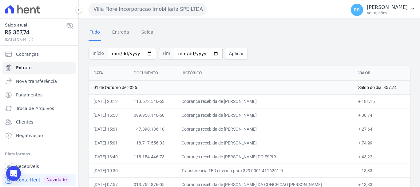
scroll to position [27, 0]
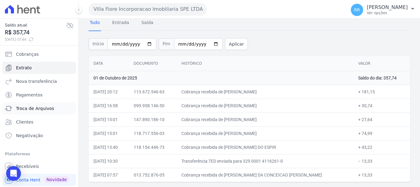
click at [47, 112] on link "Troca de Arquivos" at bounding box center [38, 108] width 73 height 12
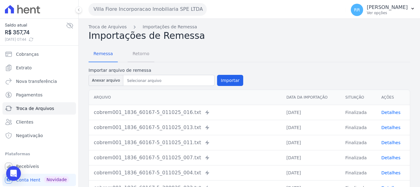
click at [135, 55] on span "Retorno" at bounding box center [141, 53] width 24 height 12
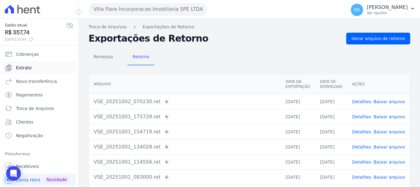
click at [20, 69] on span "Extrato" at bounding box center [24, 68] width 16 height 6
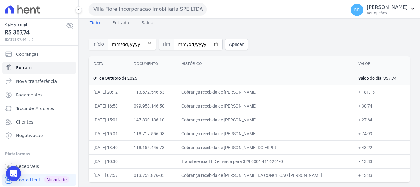
scroll to position [27, 0]
click at [27, 53] on span "Cobranças" at bounding box center [27, 54] width 23 height 6
click at [33, 104] on link "Troca de Arquivos" at bounding box center [38, 108] width 73 height 12
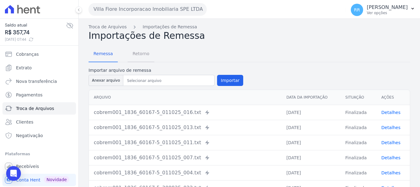
click at [144, 53] on span "Retorno" at bounding box center [141, 53] width 24 height 12
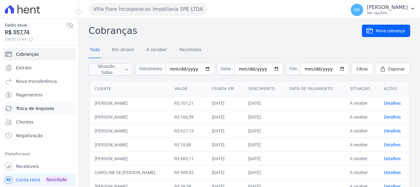
click at [28, 111] on span "Troca de Arquivos" at bounding box center [35, 108] width 38 height 6
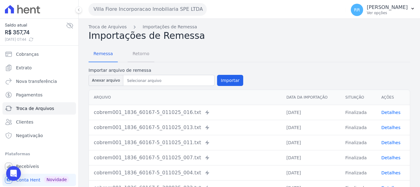
click at [136, 55] on span "Retorno" at bounding box center [141, 53] width 24 height 12
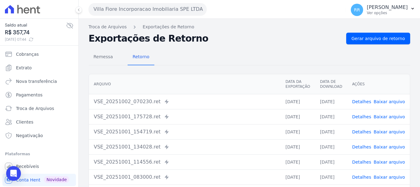
click at [365, 115] on link "Detalhes" at bounding box center [361, 116] width 19 height 5
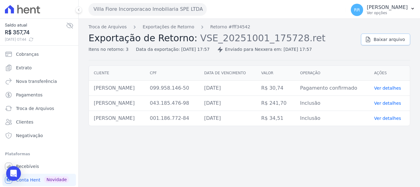
click at [383, 38] on span "Baixar arquivo" at bounding box center [388, 39] width 31 height 6
click at [168, 27] on link "Exportações de Retorno" at bounding box center [169, 27] width 52 height 6
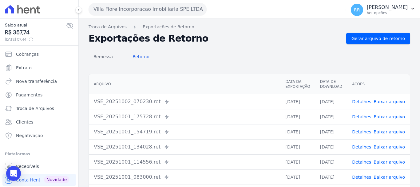
click at [363, 115] on link "Detalhes" at bounding box center [361, 116] width 19 height 5
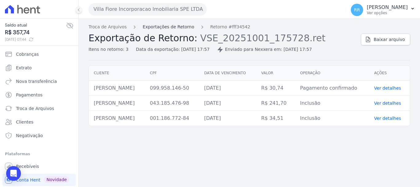
click at [182, 25] on link "Exportações de Retorno" at bounding box center [169, 27] width 52 height 6
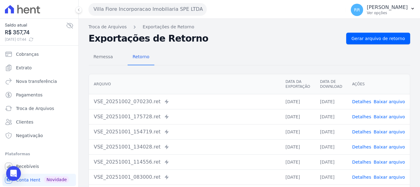
click at [363, 147] on link "Detalhes" at bounding box center [361, 146] width 19 height 5
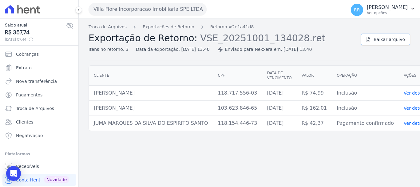
click at [394, 42] on span "Baixar arquivo" at bounding box center [388, 39] width 31 height 6
click at [162, 29] on link "Exportações de Retorno" at bounding box center [169, 27] width 52 height 6
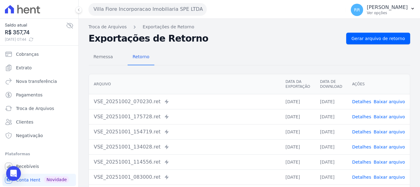
click at [357, 162] on link "Detalhes" at bounding box center [361, 161] width 19 height 5
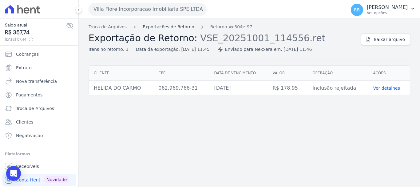
click at [173, 28] on link "Exportações de Retorno" at bounding box center [169, 27] width 52 height 6
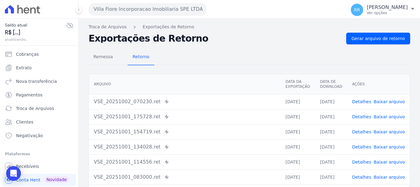
click at [365, 145] on link "Detalhes" at bounding box center [361, 146] width 19 height 5
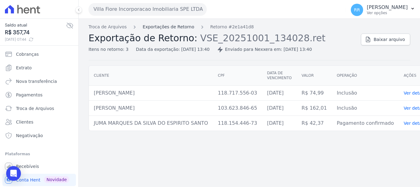
click at [166, 30] on link "Exportações de Retorno" at bounding box center [169, 27] width 52 height 6
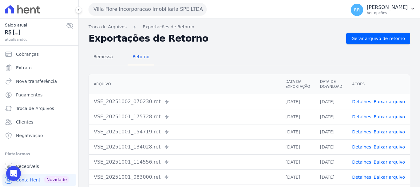
click at [364, 107] on td "Detalhes Baixar arquivo" at bounding box center [378, 101] width 63 height 15
click at [364, 103] on link "Detalhes" at bounding box center [361, 101] width 19 height 5
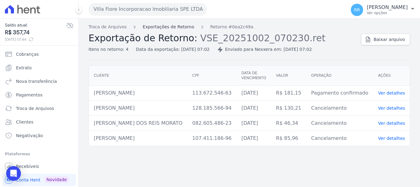
click at [168, 27] on link "Exportações de Retorno" at bounding box center [169, 27] width 52 height 6
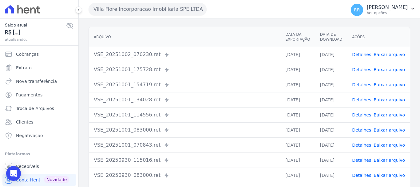
scroll to position [61, 0]
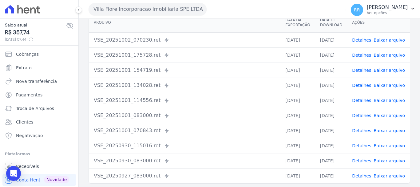
click at [367, 131] on link "Detalhes" at bounding box center [361, 130] width 19 height 5
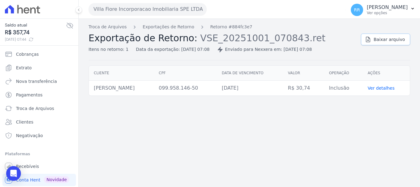
click at [383, 44] on link "Baixar arquivo" at bounding box center [385, 39] width 49 height 12
click at [162, 27] on link "Exportações de Retorno" at bounding box center [169, 27] width 52 height 6
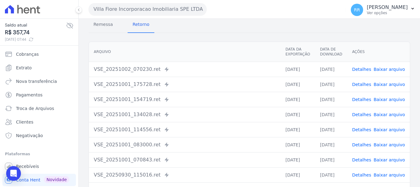
scroll to position [61, 0]
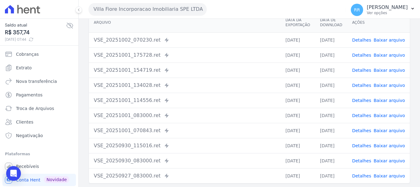
click at [361, 117] on link "Detalhes" at bounding box center [361, 115] width 19 height 5
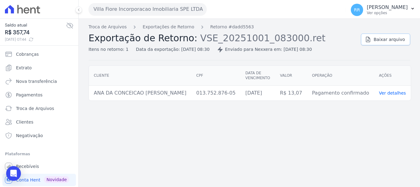
click at [379, 42] on span "Baixar arquivo" at bounding box center [388, 39] width 31 height 6
click at [333, 131] on div "Troca de Arquivos Exportações de Retorno Retorno #dadd5563 Exportação de Retorn…" at bounding box center [249, 103] width 341 height 168
click at [130, 9] on button "Villa Fiore Incorporacao Imobiliaria SPE LTDA" at bounding box center [148, 9] width 118 height 12
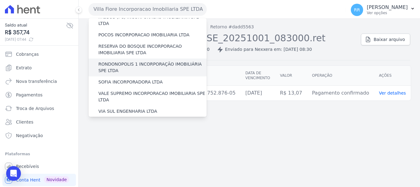
scroll to position [238, 0]
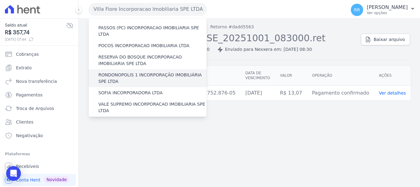
click at [134, 72] on label "RONDONOPOLIS 1 INCORPORAÇÃO IMOBILIÁRIA SPE LTDA" at bounding box center [152, 78] width 108 height 13
click at [0, 0] on input "RONDONOPOLIS 1 INCORPORAÇÃO IMOBILIÁRIA SPE LTDA" at bounding box center [0, 0] width 0 height 0
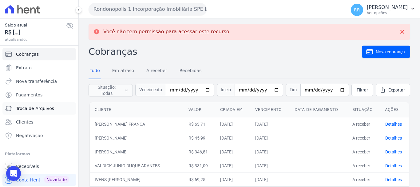
click at [44, 109] on span "Troca de Arquivos" at bounding box center [35, 108] width 38 height 6
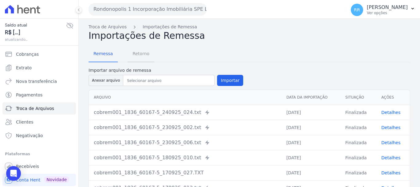
click at [140, 55] on span "Retorno" at bounding box center [141, 53] width 24 height 12
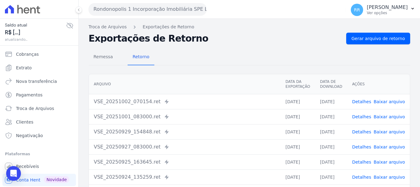
click at [364, 115] on link "Detalhes" at bounding box center [361, 116] width 19 height 5
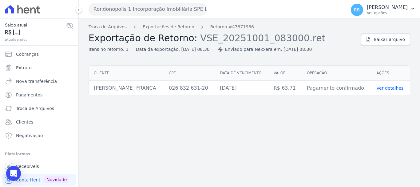
click at [381, 40] on span "Baixar arquivo" at bounding box center [388, 39] width 31 height 6
click at [181, 26] on link "Exportações de Retorno" at bounding box center [169, 27] width 52 height 6
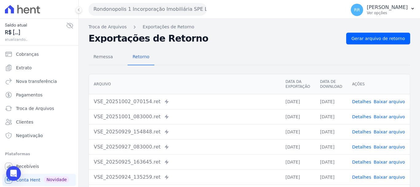
drag, startPoint x: 362, startPoint y: 100, endPoint x: 354, endPoint y: 101, distance: 8.2
click at [362, 100] on link "Detalhes" at bounding box center [361, 101] width 19 height 5
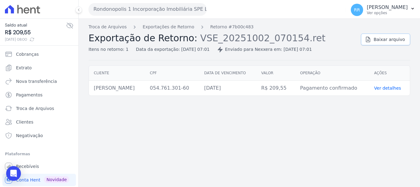
click at [378, 40] on span "Baixar arquivo" at bounding box center [388, 39] width 31 height 6
click at [30, 68] on link "Extrato" at bounding box center [38, 67] width 73 height 12
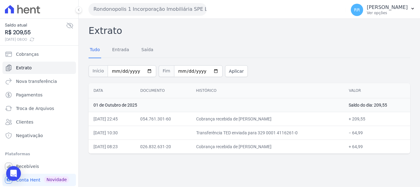
click at [140, 8] on button "Rondonopolis 1 Incorporação Imobiliária SPE LTDA" at bounding box center [148, 9] width 118 height 12
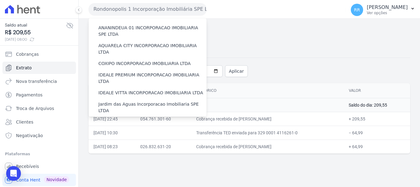
scroll to position [92, 0]
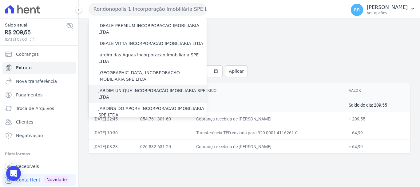
click at [136, 87] on label "JARDIM UNIQUE INCORPORAÇÃO IMOBILIARIA SPE LTDA" at bounding box center [152, 93] width 108 height 13
click at [0, 0] on input "JARDIM UNIQUE INCORPORAÇÃO IMOBILIARIA SPE LTDA" at bounding box center [0, 0] width 0 height 0
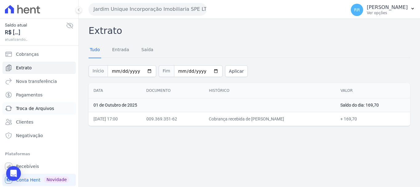
click at [33, 108] on span "Troca de Arquivos" at bounding box center [35, 108] width 38 height 6
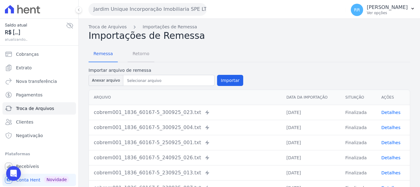
click at [137, 54] on span "Retorno" at bounding box center [141, 53] width 24 height 12
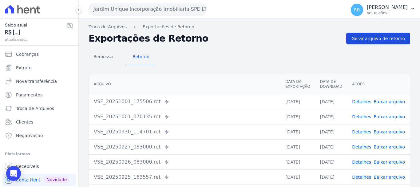
click at [384, 34] on link "Gerar arquivo de retorno" at bounding box center [378, 39] width 64 height 12
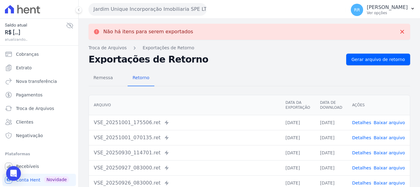
click at [363, 121] on link "Detalhes" at bounding box center [361, 122] width 19 height 5
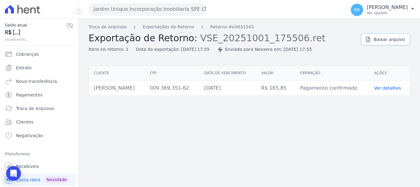
click at [396, 38] on span "Baixar arquivo" at bounding box center [388, 39] width 31 height 6
click at [134, 12] on button "Jardim Unique Incorporação Imobiliaria SPE LTDA" at bounding box center [148, 9] width 118 height 12
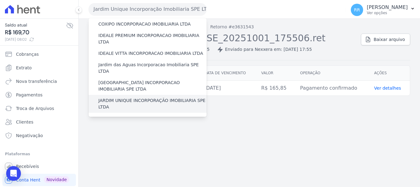
scroll to position [123, 0]
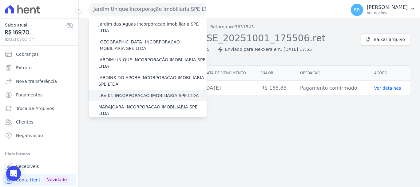
click at [137, 90] on div "LRV 01 INCORPORACAO IMOBILIARIA SPE LTDA" at bounding box center [148, 95] width 118 height 11
click at [167, 92] on label "LRV 01 INCORPORACAO IMOBILIARIA SPE LTDA" at bounding box center [148, 95] width 100 height 6
click at [0, 0] on input "LRV 01 INCORPORACAO IMOBILIARIA SPE LTDA" at bounding box center [0, 0] width 0 height 0
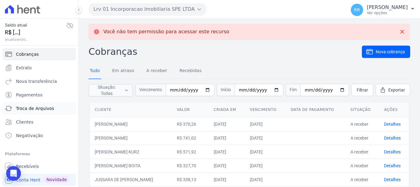
click at [35, 105] on span "Troca de Arquivos" at bounding box center [35, 108] width 38 height 6
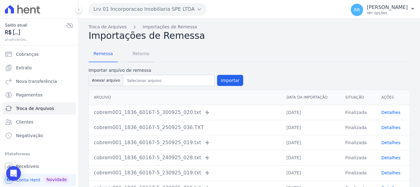
click at [142, 53] on span "Retorno" at bounding box center [141, 53] width 24 height 12
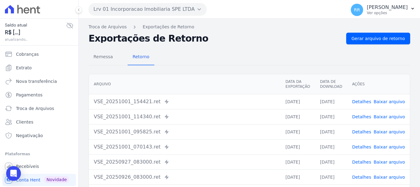
click at [362, 117] on link "Detalhes" at bounding box center [361, 116] width 19 height 5
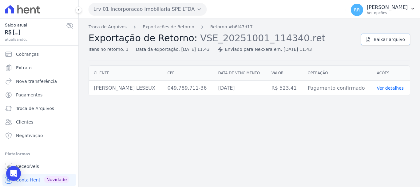
click at [376, 37] on link "Baixar arquivo" at bounding box center [385, 39] width 49 height 12
click at [166, 26] on link "Exportações de Retorno" at bounding box center [169, 27] width 52 height 6
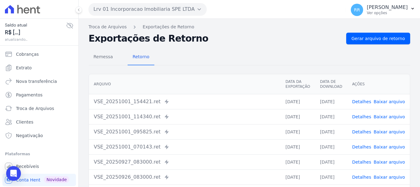
click at [362, 146] on link "Detalhes" at bounding box center [361, 146] width 19 height 5
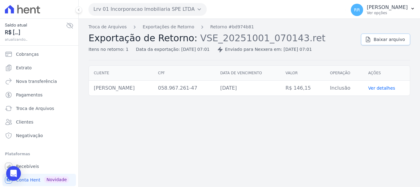
click at [392, 41] on span "Baixar arquivo" at bounding box center [388, 39] width 31 height 6
click at [174, 28] on link "Exportações de Retorno" at bounding box center [169, 27] width 52 height 6
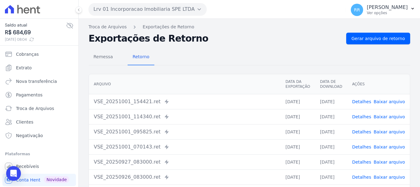
click at [363, 100] on link "Detalhes" at bounding box center [361, 101] width 19 height 5
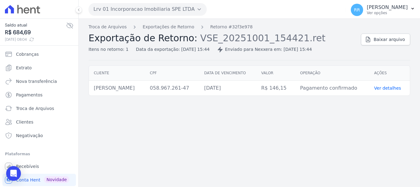
click at [230, 65] on div "Cliente CPF Data de vencimento [GEOGRAPHIC_DATA] Operação Ações [PERSON_NAME] 0…" at bounding box center [249, 80] width 341 height 35
click at [183, 27] on link "Exportações de Retorno" at bounding box center [169, 27] width 52 height 6
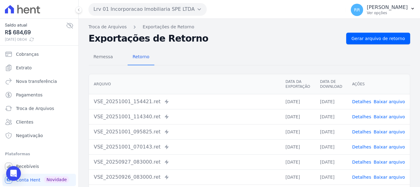
click at [368, 147] on link "Detalhes" at bounding box center [361, 146] width 19 height 5
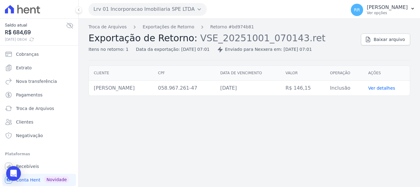
click at [179, 32] on div "Troca de Arquivos Exportações de Retorno Retorno #bd974b81 Exportação de Retorn…" at bounding box center [222, 38] width 267 height 29
click at [179, 28] on link "Exportações de Retorno" at bounding box center [169, 27] width 52 height 6
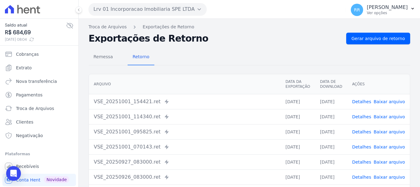
click at [364, 146] on link "Detalhes" at bounding box center [361, 146] width 19 height 5
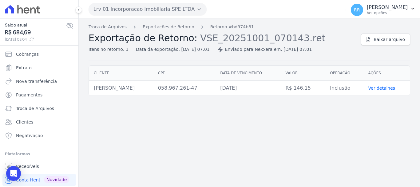
click at [167, 31] on div "Troca de Arquivos Exportações de Retorno Retorno #bd974b81 Exportação de Retorn…" at bounding box center [222, 38] width 267 height 29
click at [170, 25] on link "Exportações de Retorno" at bounding box center [169, 27] width 52 height 6
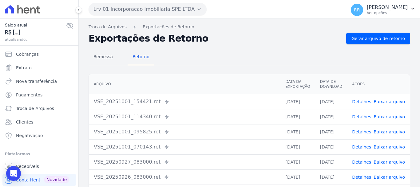
click at [362, 132] on link "Detalhes" at bounding box center [361, 131] width 19 height 5
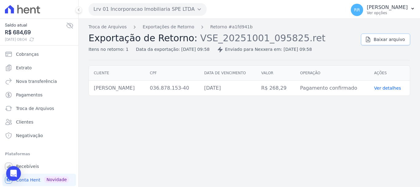
click at [384, 41] on span "Baixar arquivo" at bounding box center [388, 39] width 31 height 6
click at [162, 29] on link "Exportações de Retorno" at bounding box center [169, 27] width 52 height 6
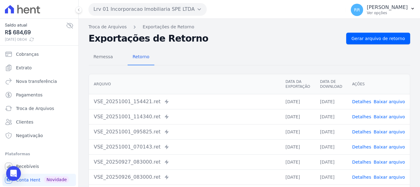
click at [255, 98] on div "VSE_20251001_154421.ret Enviado para Nexxera em: [DATE] 15:44" at bounding box center [185, 101] width 182 height 7
click at [357, 116] on link "Detalhes" at bounding box center [361, 116] width 19 height 5
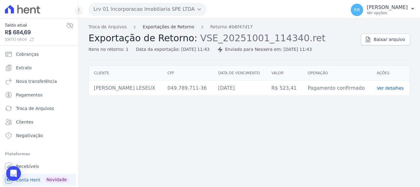
click at [168, 26] on link "Exportações de Retorno" at bounding box center [169, 27] width 52 height 6
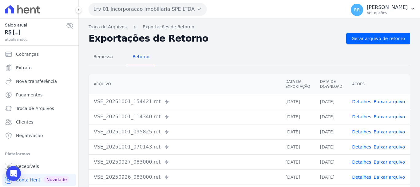
click at [359, 100] on link "Detalhes" at bounding box center [361, 101] width 19 height 5
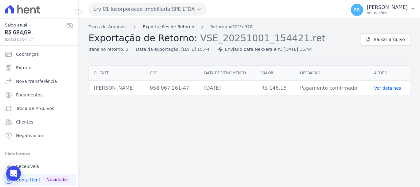
click at [159, 25] on link "Exportações de Retorno" at bounding box center [169, 27] width 52 height 6
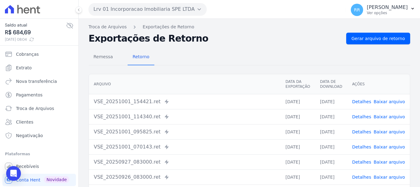
click at [364, 147] on link "Detalhes" at bounding box center [361, 146] width 19 height 5
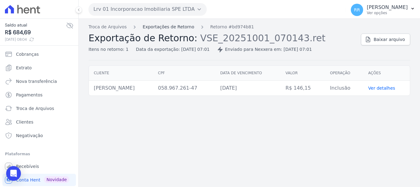
click at [172, 28] on link "Exportações de Retorno" at bounding box center [169, 27] width 52 height 6
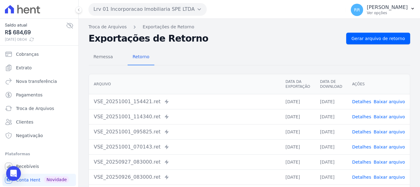
click at [362, 129] on link "Detalhes" at bounding box center [361, 131] width 19 height 5
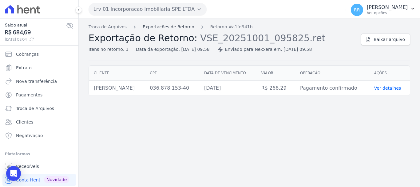
click at [185, 27] on link "Exportações de Retorno" at bounding box center [169, 27] width 52 height 6
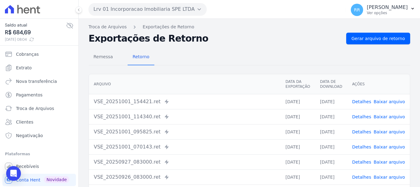
click at [362, 114] on link "Detalhes" at bounding box center [361, 116] width 19 height 5
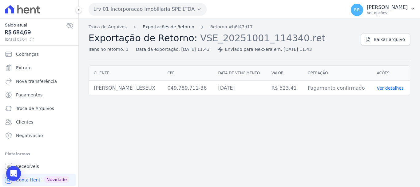
click at [157, 28] on link "Exportações de Retorno" at bounding box center [169, 27] width 52 height 6
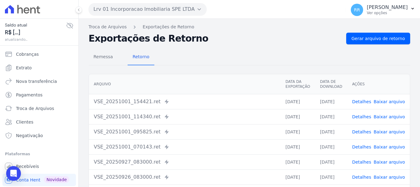
click at [364, 102] on link "Detalhes" at bounding box center [361, 101] width 19 height 5
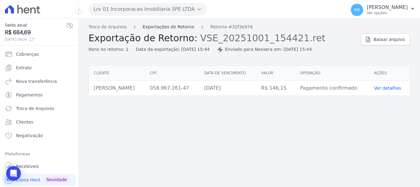
click at [154, 23] on div "Troca de Arquivos Exportações de Retorno Retorno #32f3e978 Exportação de Retorn…" at bounding box center [249, 103] width 341 height 168
click at [165, 32] on div "Troca de Arquivos Exportações de Retorno Retorno #32f3e978 Exportação de Retorn…" at bounding box center [222, 38] width 267 height 29
click at [171, 27] on link "Exportações de Retorno" at bounding box center [169, 27] width 52 height 6
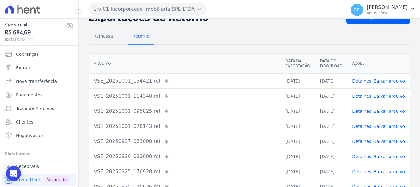
scroll to position [31, 0]
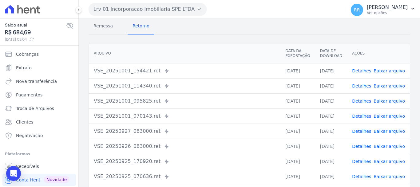
click at [362, 131] on link "Detalhes" at bounding box center [361, 130] width 19 height 5
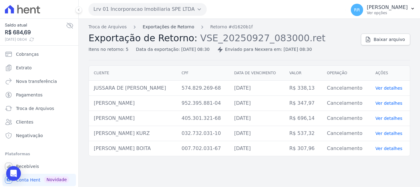
click at [163, 29] on link "Exportações de Retorno" at bounding box center [169, 27] width 52 height 6
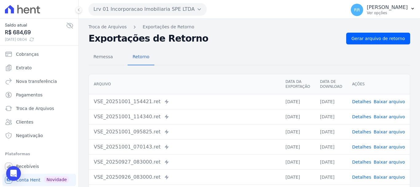
click at [151, 10] on button "Lrv 01 Incorporacao Imobiliaria SPE LTDA" at bounding box center [148, 9] width 118 height 12
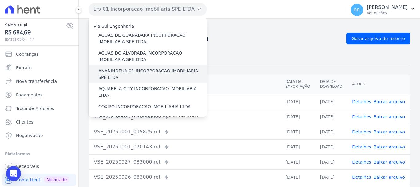
click at [135, 74] on label "ANANINDEUA 01 INCORPORACAO IMOBILIARIA SPE LTDA" at bounding box center [152, 74] width 108 height 13
click at [0, 0] on input "ANANINDEUA 01 INCORPORACAO IMOBILIARIA SPE LTDA" at bounding box center [0, 0] width 0 height 0
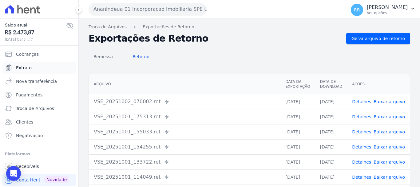
click at [28, 69] on span "Extrato" at bounding box center [24, 68] width 16 height 6
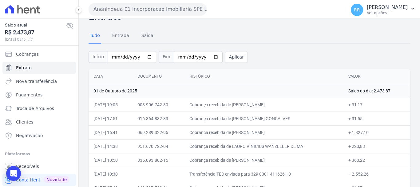
scroll to position [27, 0]
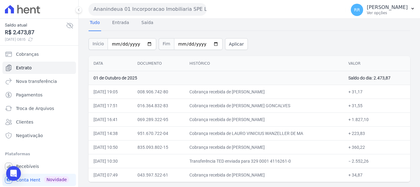
click at [214, 94] on td "Cobrança recebida de [PERSON_NAME]" at bounding box center [263, 92] width 159 height 14
click at [33, 54] on span "Cobranças" at bounding box center [27, 54] width 23 height 6
click at [35, 110] on span "Troca de Arquivos" at bounding box center [35, 108] width 38 height 6
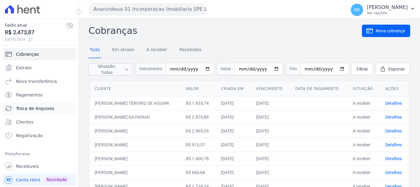
click at [36, 108] on span "Troca de Arquivos" at bounding box center [35, 108] width 38 height 6
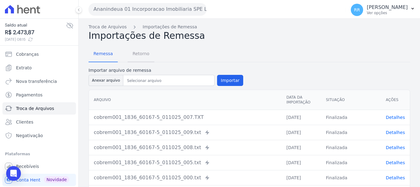
click at [140, 52] on span "Retorno" at bounding box center [141, 53] width 24 height 12
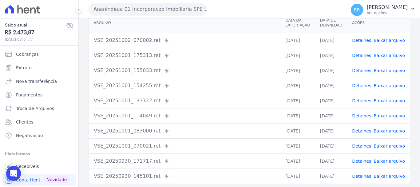
scroll to position [61, 0]
click at [363, 148] on link "Detalhes" at bounding box center [361, 145] width 19 height 5
click at [362, 143] on link "Detalhes" at bounding box center [361, 145] width 19 height 5
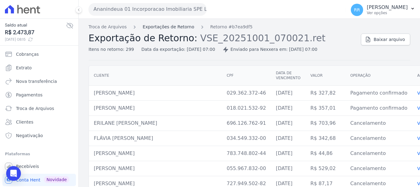
click at [179, 26] on link "Exportações de Retorno" at bounding box center [169, 27] width 52 height 6
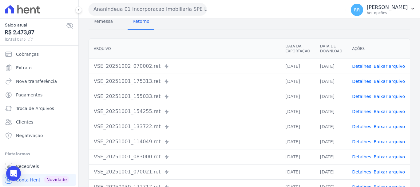
scroll to position [85, 0]
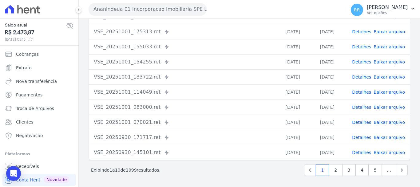
click at [358, 105] on link "Detalhes" at bounding box center [361, 106] width 19 height 5
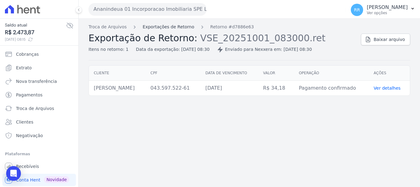
click at [181, 26] on link "Exportações de Retorno" at bounding box center [169, 27] width 52 height 6
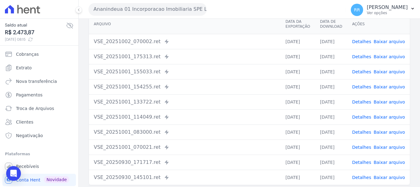
scroll to position [61, 0]
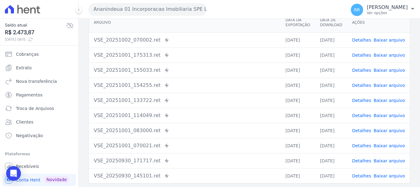
click at [364, 114] on link "Detalhes" at bounding box center [361, 115] width 19 height 5
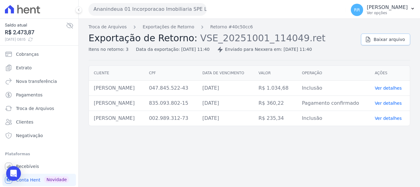
click at [382, 38] on span "Baixar arquivo" at bounding box center [388, 39] width 31 height 6
click at [173, 27] on link "Exportações de Retorno" at bounding box center [169, 27] width 52 height 6
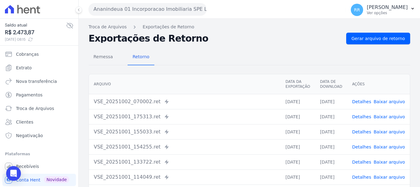
click at [229, 136] on td "VSE_20251001_155033.ret Enviado para Nexxera em: [DATE] 15:50" at bounding box center [184, 131] width 191 height 15
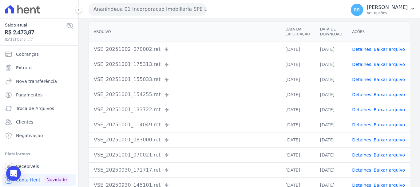
scroll to position [61, 0]
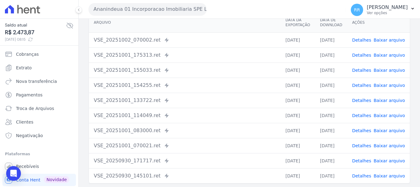
drag, startPoint x: 365, startPoint y: 95, endPoint x: 364, endPoint y: 98, distance: 3.4
click at [365, 95] on td "Detalhes Baixar arquivo" at bounding box center [378, 100] width 63 height 15
click at [364, 98] on link "Detalhes" at bounding box center [361, 100] width 19 height 5
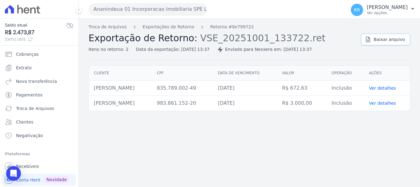
click at [371, 37] on icon at bounding box center [368, 39] width 6 height 6
drag, startPoint x: 373, startPoint y: 40, endPoint x: 367, endPoint y: 40, distance: 5.8
click at [371, 40] on icon at bounding box center [368, 39] width 6 height 6
click at [214, 28] on link "Retorno #8e799722" at bounding box center [232, 27] width 44 height 6
click at [188, 29] on ol "Troca de Arquivos Exportações de Retorno Retorno #8e799722" at bounding box center [171, 27] width 165 height 6
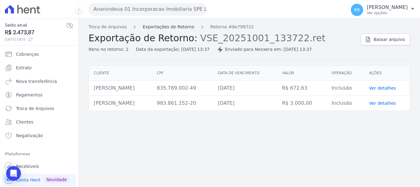
click at [182, 29] on link "Exportações de Retorno" at bounding box center [169, 27] width 52 height 6
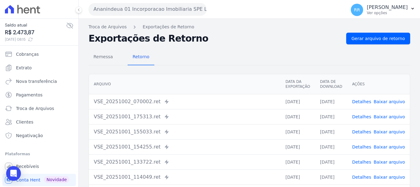
click at [355, 131] on link "Detalhes" at bounding box center [361, 131] width 19 height 5
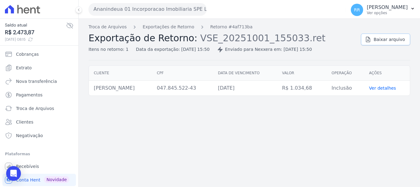
click at [391, 41] on span "Baixar arquivo" at bounding box center [388, 39] width 31 height 6
click at [167, 27] on link "Exportações de Retorno" at bounding box center [169, 27] width 52 height 6
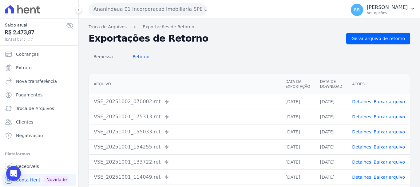
click at [361, 114] on link "Detalhes" at bounding box center [361, 116] width 19 height 5
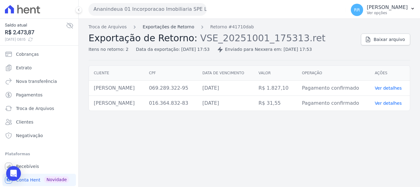
click at [164, 25] on link "Exportações de Retorno" at bounding box center [169, 27] width 52 height 6
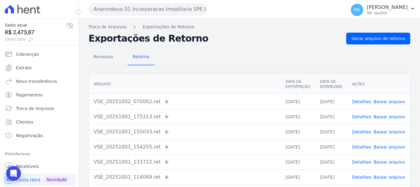
click at [360, 100] on link "Detalhes" at bounding box center [361, 101] width 19 height 5
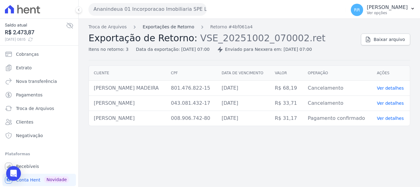
click at [165, 26] on link "Exportações de Retorno" at bounding box center [169, 27] width 52 height 6
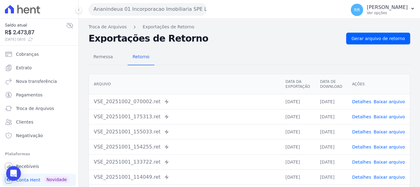
click at [363, 102] on link "Detalhes" at bounding box center [361, 101] width 19 height 5
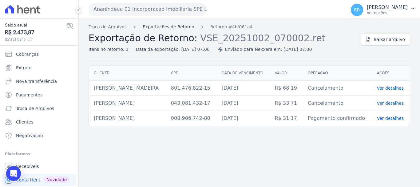
click at [183, 27] on link "Exportações de Retorno" at bounding box center [169, 27] width 52 height 6
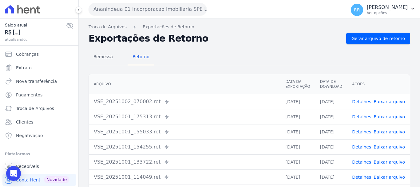
click at [364, 117] on link "Detalhes" at bounding box center [361, 116] width 19 height 5
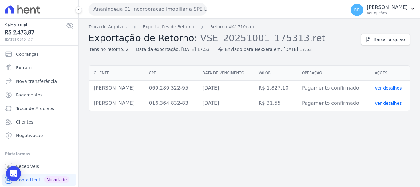
click at [385, 46] on div "Troca de Arquivos Exportações de Retorno Retorno #41710dab Exportação de Retorn…" at bounding box center [249, 42] width 321 height 37
click at [382, 42] on span "Baixar arquivo" at bounding box center [388, 39] width 31 height 6
click at [29, 66] on span "Extrato" at bounding box center [24, 68] width 16 height 6
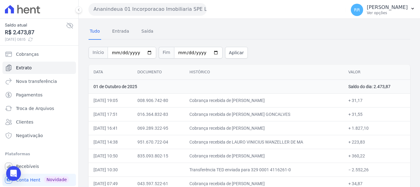
scroll to position [27, 0]
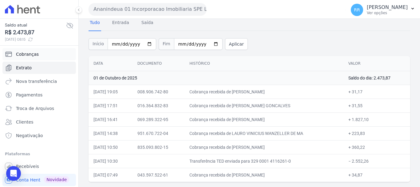
click at [22, 58] on link "Cobranças" at bounding box center [38, 54] width 73 height 12
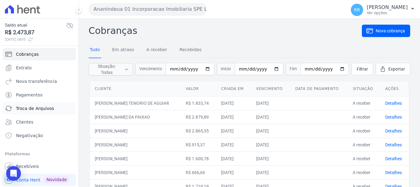
click at [43, 104] on link "Troca de Arquivos" at bounding box center [38, 108] width 73 height 12
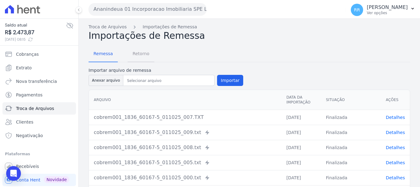
click at [139, 53] on span "Retorno" at bounding box center [141, 53] width 24 height 12
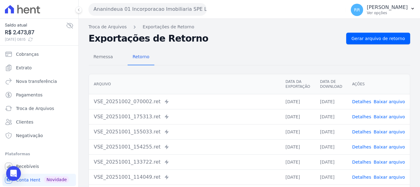
click at [355, 100] on link "Detalhes" at bounding box center [361, 101] width 19 height 5
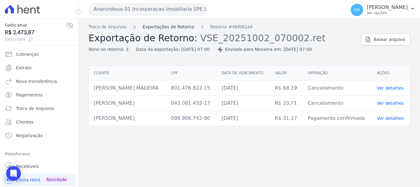
click at [178, 28] on link "Exportações de Retorno" at bounding box center [169, 27] width 52 height 6
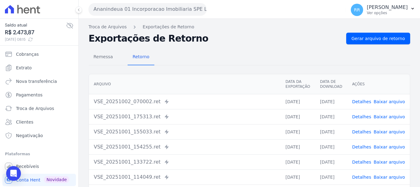
click at [362, 120] on td "Detalhes Baixar arquivo" at bounding box center [378, 116] width 63 height 15
click at [361, 119] on link "Detalhes" at bounding box center [361, 116] width 19 height 5
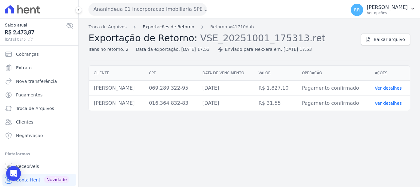
click at [177, 27] on link "Exportações de Retorno" at bounding box center [169, 27] width 52 height 6
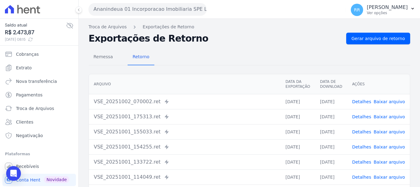
click at [356, 131] on link "Detalhes" at bounding box center [361, 131] width 19 height 5
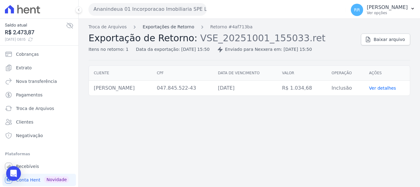
click at [166, 26] on link "Exportações de Retorno" at bounding box center [169, 27] width 52 height 6
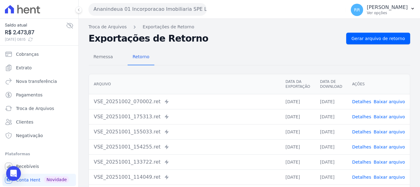
click at [360, 160] on link "Detalhes" at bounding box center [361, 161] width 19 height 5
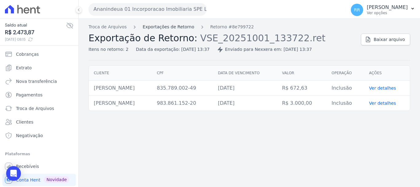
click at [164, 24] on link "Exportações de Retorno" at bounding box center [169, 27] width 52 height 6
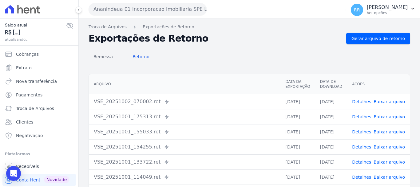
click at [362, 163] on link "Detalhes" at bounding box center [361, 161] width 19 height 5
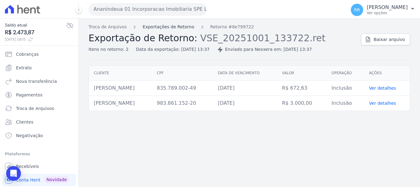
click at [151, 24] on link "Exportações de Retorno" at bounding box center [169, 27] width 52 height 6
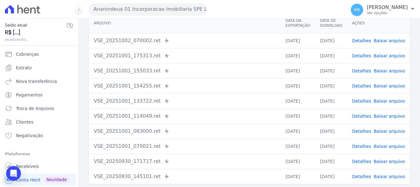
scroll to position [61, 0]
click at [361, 128] on link "Detalhes" at bounding box center [361, 130] width 19 height 5
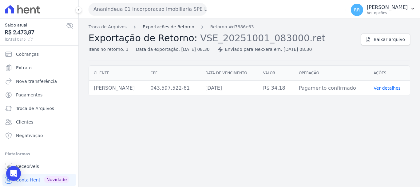
click at [151, 30] on link "Exportações de Retorno" at bounding box center [169, 27] width 52 height 6
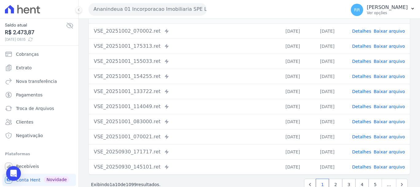
scroll to position [85, 0]
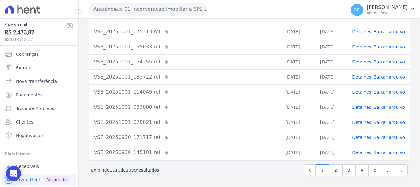
click at [361, 123] on link "Detalhes" at bounding box center [361, 122] width 19 height 5
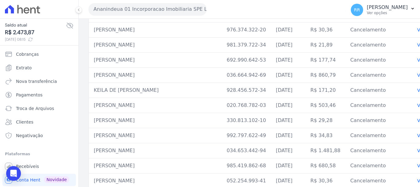
scroll to position [4411, 0]
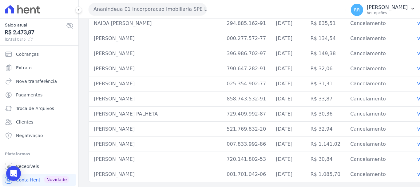
click at [171, 106] on td "[PERSON_NAME] PALHETA" at bounding box center [155, 113] width 133 height 15
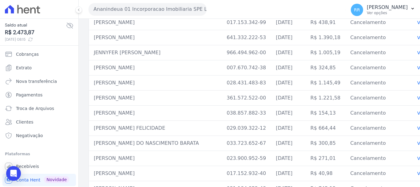
scroll to position [4012, 0]
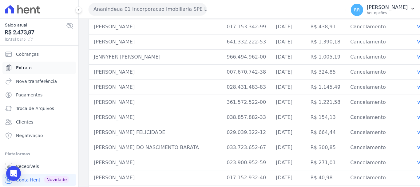
click at [31, 67] on link "Extrato" at bounding box center [38, 67] width 73 height 12
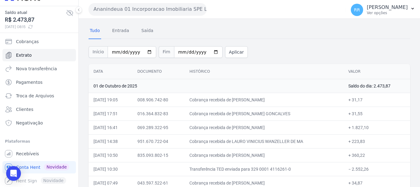
scroll to position [27, 0]
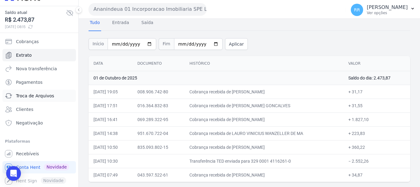
click at [31, 97] on span "Troca de Arquivos" at bounding box center [35, 96] width 38 height 6
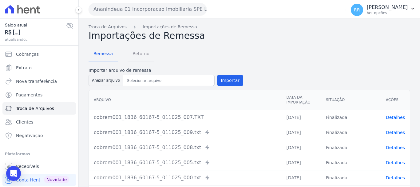
click at [143, 55] on span "Retorno" at bounding box center [141, 53] width 24 height 12
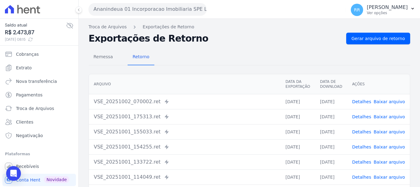
click at [360, 101] on link "Detalhes" at bounding box center [361, 101] width 19 height 5
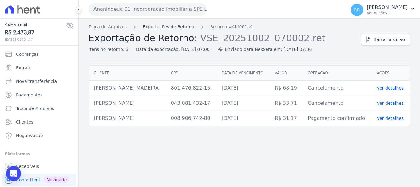
click at [173, 27] on link "Exportações de Retorno" at bounding box center [169, 27] width 52 height 6
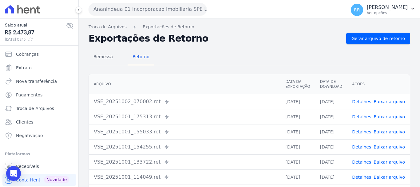
click at [362, 118] on link "Detalhes" at bounding box center [361, 116] width 19 height 5
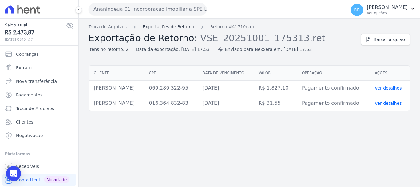
click at [175, 27] on link "Exportações de Retorno" at bounding box center [169, 27] width 52 height 6
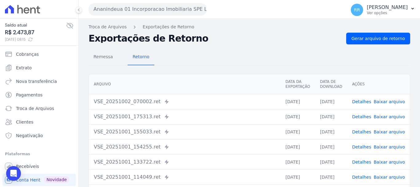
click at [359, 131] on link "Detalhes" at bounding box center [361, 131] width 19 height 5
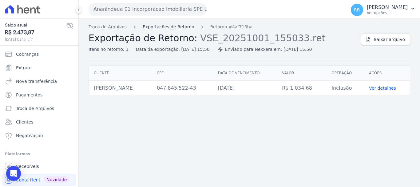
click at [172, 25] on link "Exportações de Retorno" at bounding box center [169, 27] width 52 height 6
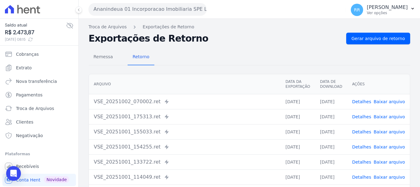
click at [360, 148] on link "Detalhes" at bounding box center [361, 146] width 19 height 5
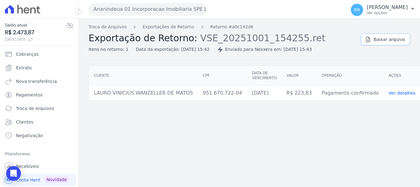
click at [379, 39] on span "Baixar arquivo" at bounding box center [388, 39] width 31 height 6
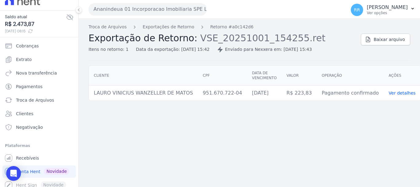
scroll to position [13, 0]
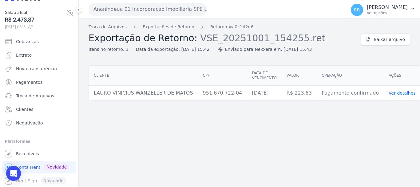
click at [189, 169] on div "Troca de Arquivos Exportações de Retorno Retorno #a0c142d6 Exportação de Retorn…" at bounding box center [249, 103] width 341 height 168
click at [132, 12] on button "Ananindeua 01 Incorporacao Imobiliaria SPE LTDA" at bounding box center [148, 9] width 118 height 12
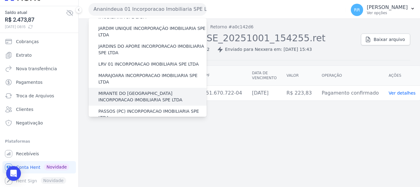
scroll to position [154, 0]
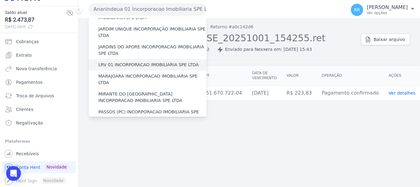
click at [144, 61] on label "LRV 01 INCORPORACAO IMOBILIARIA SPE LTDA" at bounding box center [148, 64] width 100 height 6
click at [0, 0] on input "LRV 01 INCORPORACAO IMOBILIARIA SPE LTDA" at bounding box center [0, 0] width 0 height 0
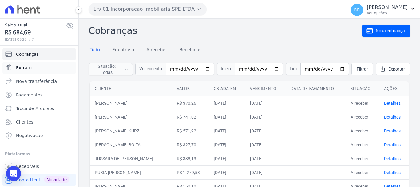
click at [25, 69] on span "Extrato" at bounding box center [24, 68] width 16 height 6
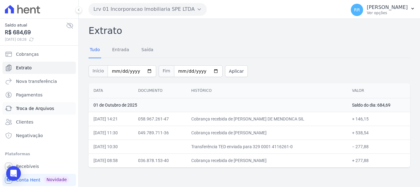
click at [24, 108] on span "Troca de Arquivos" at bounding box center [35, 108] width 38 height 6
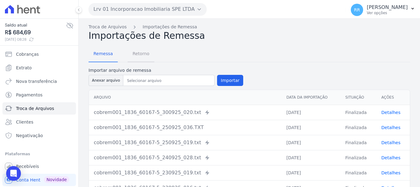
click at [137, 52] on span "Retorno" at bounding box center [141, 53] width 24 height 12
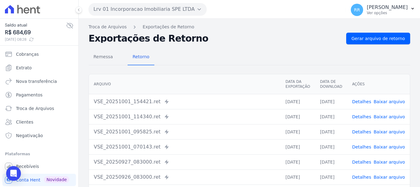
click at [363, 104] on span "Detalhes" at bounding box center [361, 101] width 19 height 6
click at [363, 101] on link "Detalhes" at bounding box center [361, 101] width 19 height 5
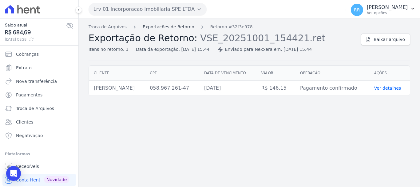
click at [177, 26] on link "Exportações de Retorno" at bounding box center [169, 27] width 52 height 6
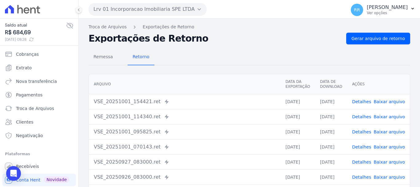
click at [360, 118] on link "Detalhes" at bounding box center [361, 116] width 19 height 5
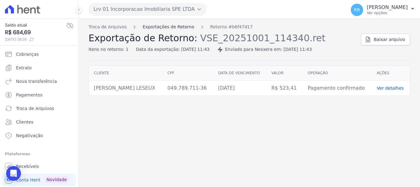
click at [161, 29] on link "Exportações de Retorno" at bounding box center [169, 27] width 52 height 6
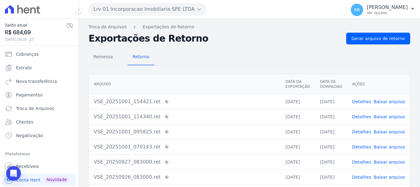
click at [362, 147] on link "Detalhes" at bounding box center [361, 146] width 19 height 5
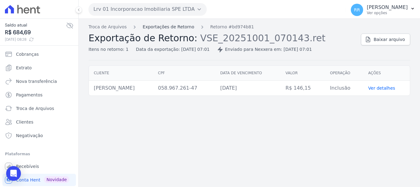
click at [176, 27] on link "Exportações de Retorno" at bounding box center [169, 27] width 52 height 6
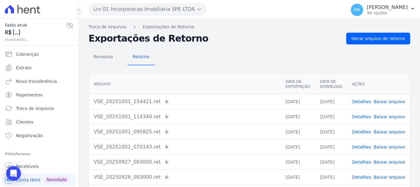
click at [359, 127] on td "Detalhes Baixar arquivo" at bounding box center [378, 131] width 63 height 15
click at [359, 133] on link "Detalhes" at bounding box center [361, 131] width 19 height 5
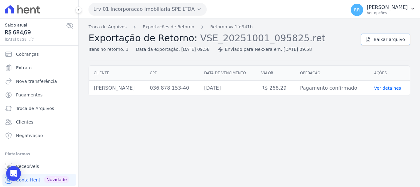
click at [392, 43] on link "Baixar arquivo" at bounding box center [385, 39] width 49 height 12
drag, startPoint x: 160, startPoint y: 84, endPoint x: 90, endPoint y: 90, distance: 70.3
click at [90, 90] on td "[PERSON_NAME]" at bounding box center [117, 88] width 56 height 15
copy td "[PERSON_NAME]"
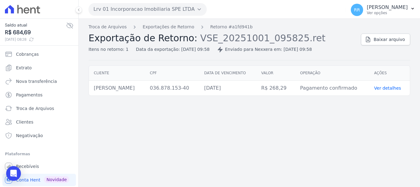
click at [219, 148] on div "Troca de Arquivos Exportações de Retorno Retorno #a1fd941b Exportação de Retorn…" at bounding box center [249, 103] width 341 height 168
click at [27, 66] on span "Extrato" at bounding box center [24, 68] width 16 height 6
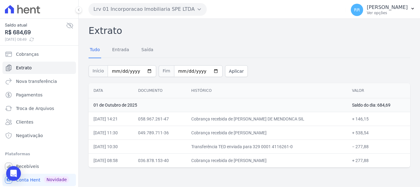
click at [213, 117] on td "Cobrança recebida de [PERSON_NAME] DE MENDONCA SIL" at bounding box center [266, 119] width 161 height 14
click at [30, 107] on span "Troca de Arquivos" at bounding box center [35, 108] width 38 height 6
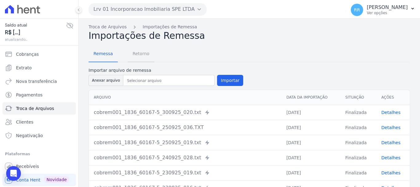
click at [134, 56] on span "Retorno" at bounding box center [141, 53] width 24 height 12
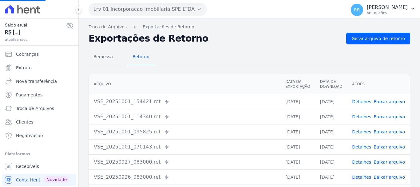
click at [361, 102] on link "Detalhes" at bounding box center [361, 101] width 19 height 5
click at [367, 100] on link "Detalhes" at bounding box center [361, 101] width 19 height 5
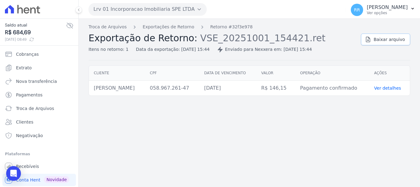
click at [383, 44] on link "Baixar arquivo" at bounding box center [385, 39] width 49 height 12
drag, startPoint x: 383, startPoint y: 40, endPoint x: 371, endPoint y: 42, distance: 12.2
click at [383, 40] on span "Baixar arquivo" at bounding box center [388, 39] width 31 height 6
click at [16, 69] on span "Extrato" at bounding box center [24, 68] width 16 height 6
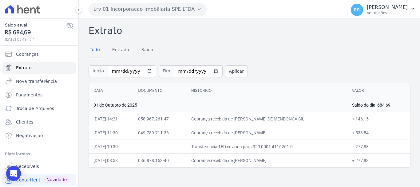
click at [283, 121] on td "Cobrança recebida de [PERSON_NAME] DE MENDONCA SIL" at bounding box center [266, 119] width 161 height 14
click at [264, 110] on td "01 de Outubro de 2025" at bounding box center [218, 105] width 258 height 14
click at [123, 12] on button "Lrv 01 Incorporacao Imobiliaria SPE LTDA" at bounding box center [148, 9] width 118 height 12
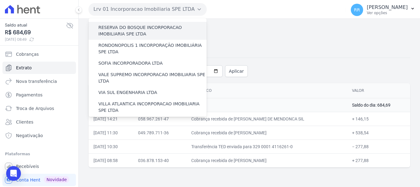
scroll to position [268, 0]
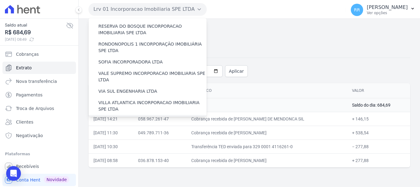
click at [120, 117] on label "[GEOGRAPHIC_DATA] INCORPORACAO IMOBILIARIA SPE LTDA" at bounding box center [152, 123] width 108 height 13
click at [0, 0] on input "[GEOGRAPHIC_DATA] INCORPORACAO IMOBILIARIA SPE LTDA" at bounding box center [0, 0] width 0 height 0
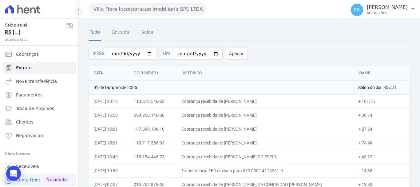
scroll to position [27, 0]
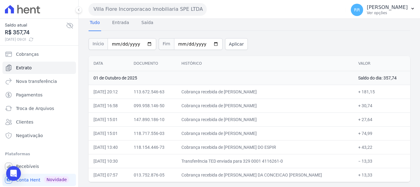
click at [236, 91] on td "Cobrança recebida de [PERSON_NAME]" at bounding box center [264, 92] width 177 height 14
click at [24, 109] on span "Troca de Arquivos" at bounding box center [35, 108] width 38 height 6
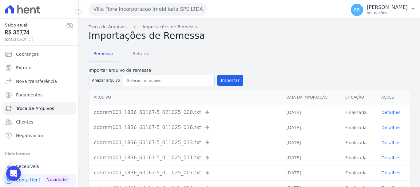
click at [136, 55] on span "Retorno" at bounding box center [141, 53] width 24 height 12
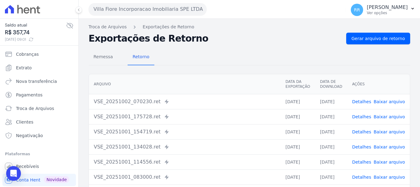
click at [365, 116] on link "Detalhes" at bounding box center [361, 116] width 19 height 5
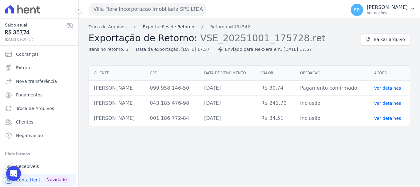
click at [185, 29] on link "Exportações de Retorno" at bounding box center [169, 27] width 52 height 6
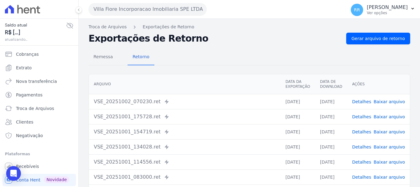
click at [365, 132] on link "Detalhes" at bounding box center [361, 131] width 19 height 5
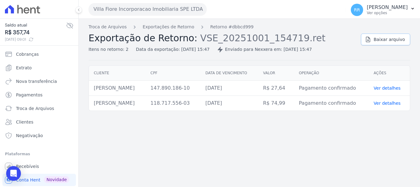
click at [398, 36] on link "Baixar arquivo" at bounding box center [385, 39] width 49 height 12
